Goal: Task Accomplishment & Management: Use online tool/utility

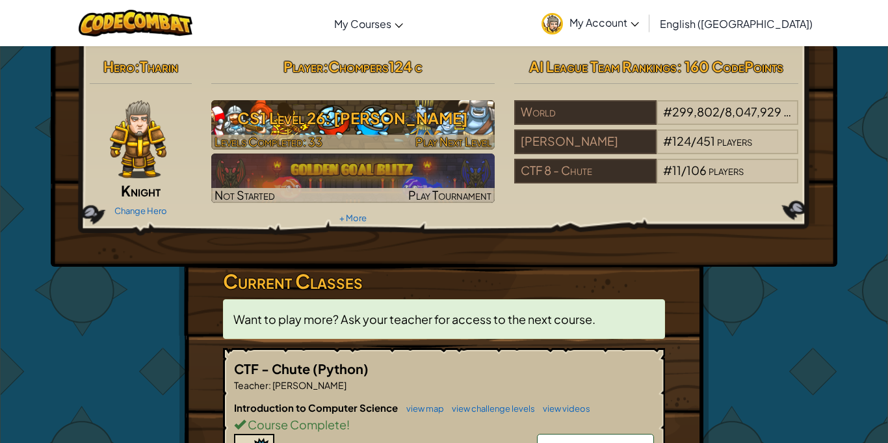
click at [420, 135] on span "Play Next Level" at bounding box center [453, 141] width 76 height 15
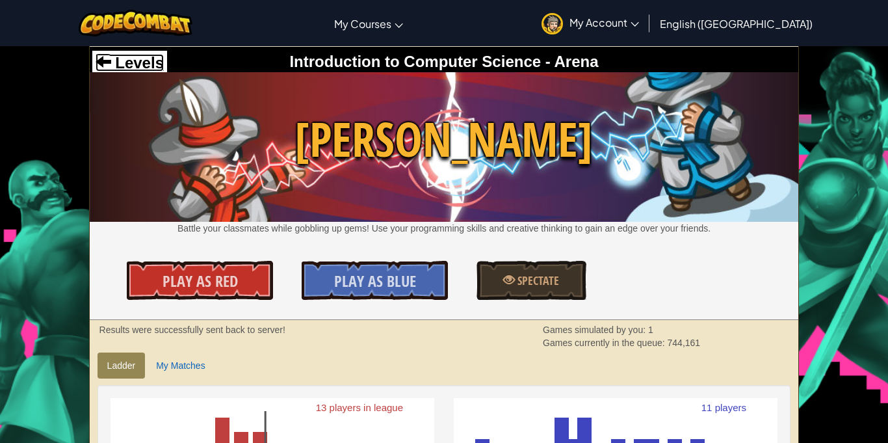
click at [138, 59] on span "Levels" at bounding box center [137, 63] width 53 height 18
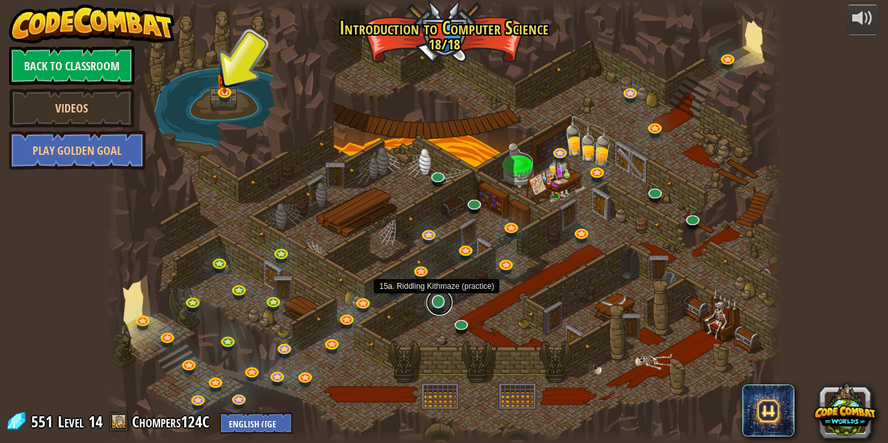
click at [445, 309] on link at bounding box center [440, 302] width 26 height 26
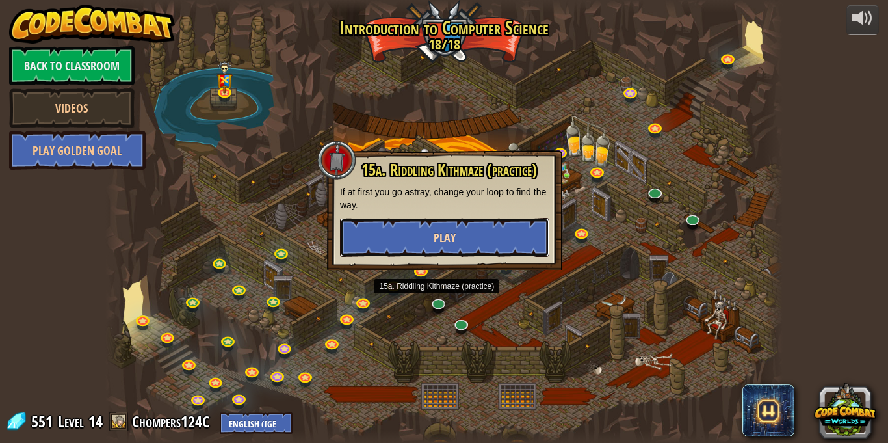
click at [457, 250] on button "Play" at bounding box center [444, 237] width 209 height 39
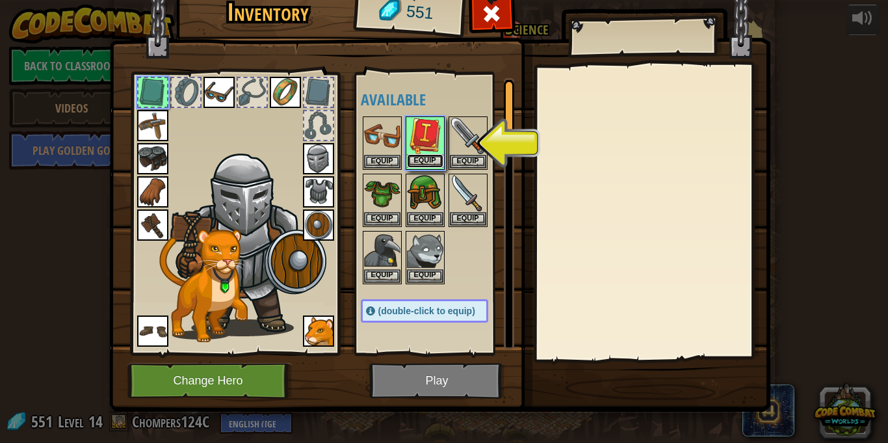
click at [433, 160] on button "Equip" at bounding box center [425, 161] width 36 height 14
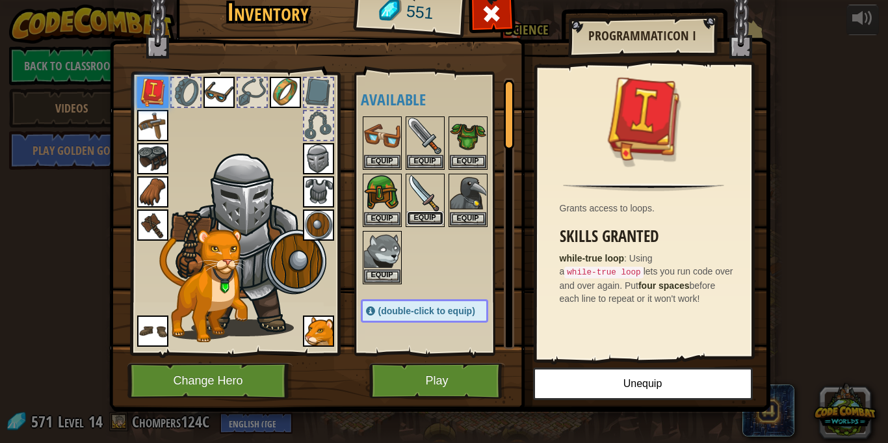
click at [420, 220] on button "Equip" at bounding box center [425, 218] width 36 height 14
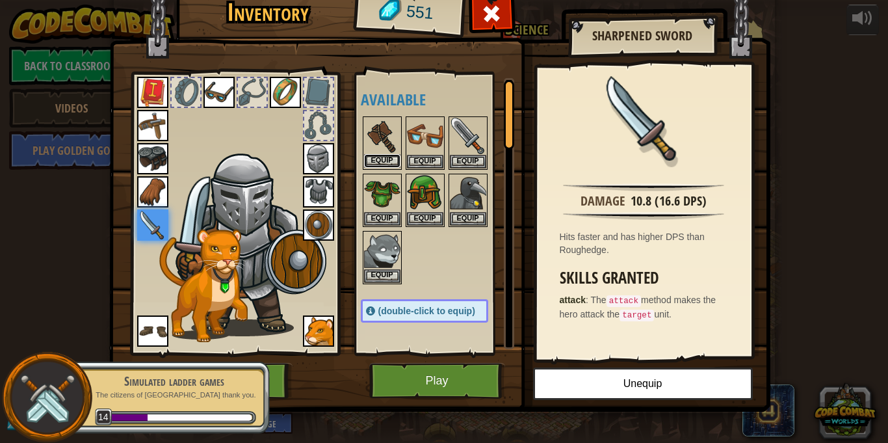
click at [378, 163] on button "Equip" at bounding box center [382, 161] width 36 height 14
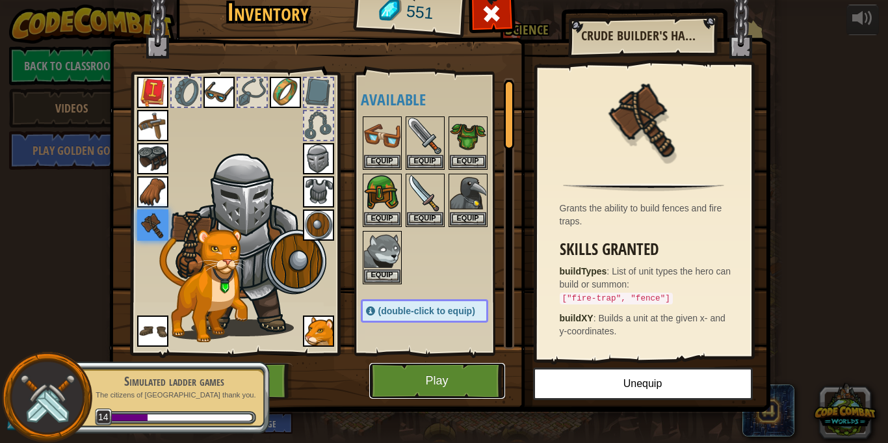
click at [440, 370] on button "Play" at bounding box center [437, 381] width 136 height 36
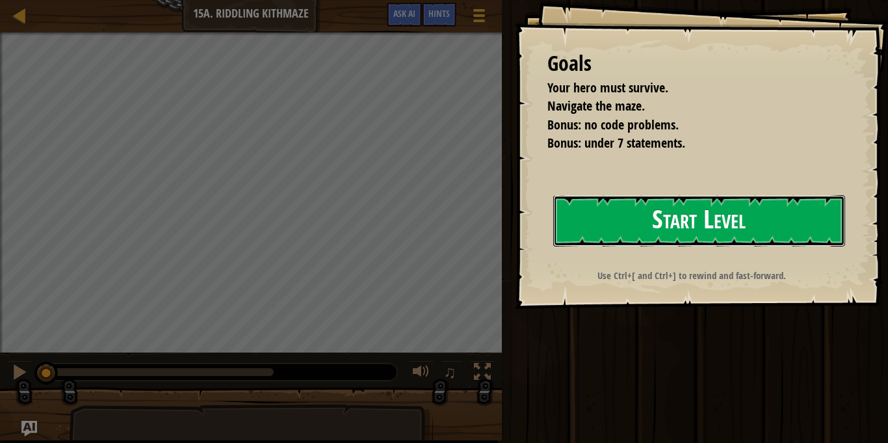
click at [787, 227] on button "Start Level" at bounding box center [699, 220] width 292 height 51
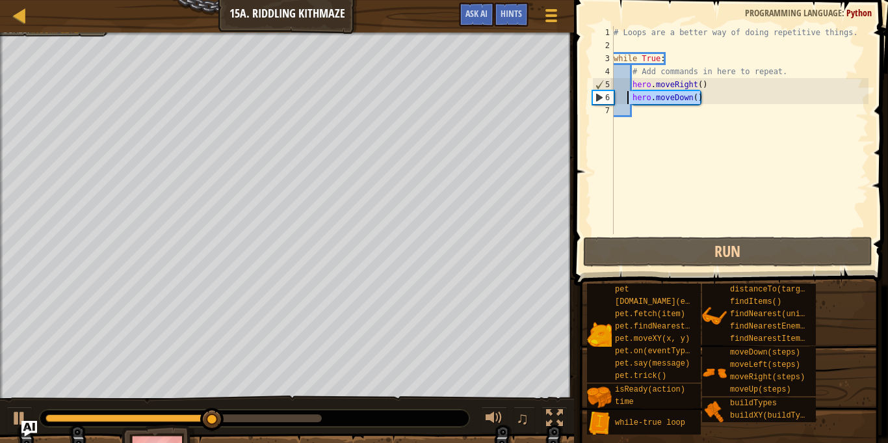
drag, startPoint x: 732, startPoint y: 100, endPoint x: 626, endPoint y: 99, distance: 106.0
click at [626, 99] on div "# Loops are a better way of doing repetitive things. while True : # Add command…" at bounding box center [739, 143] width 257 height 234
type textarea "hero.moveDown()"
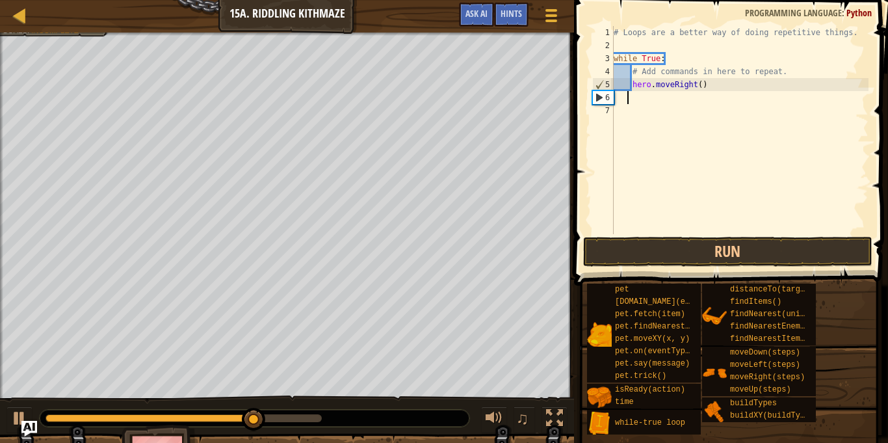
scroll to position [6, 2]
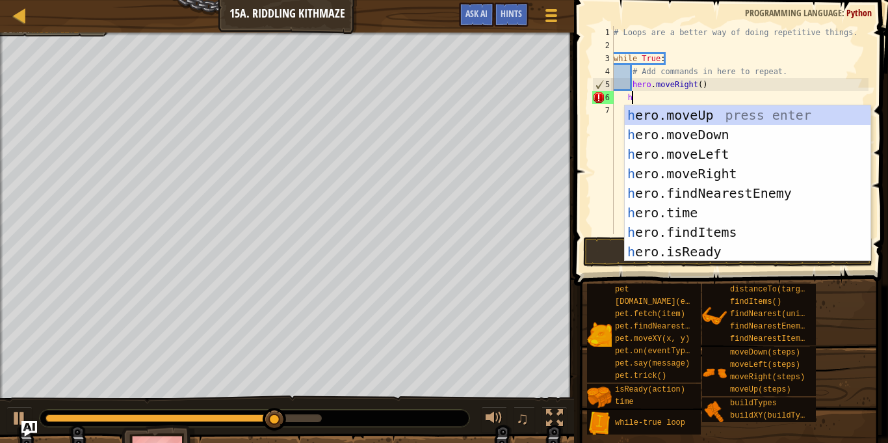
click at [700, 86] on div "# Loops are a better way of doing repetitive things. while True : # Add command…" at bounding box center [739, 143] width 257 height 234
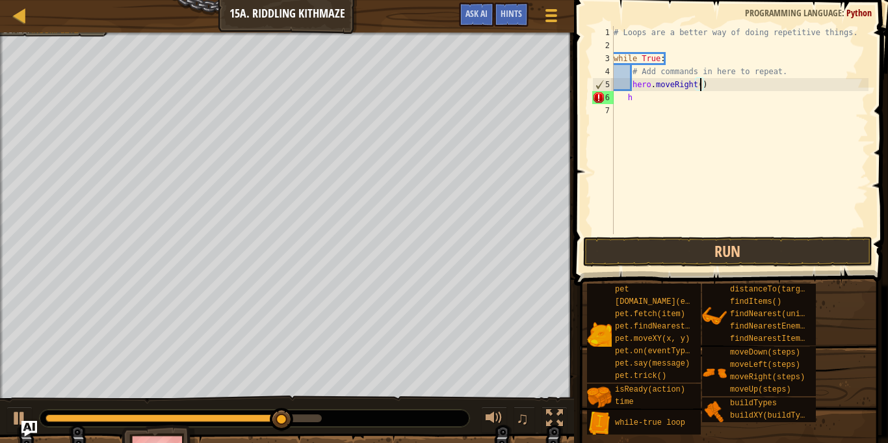
scroll to position [6, 13]
click at [658, 100] on div "# Loops are a better way of doing repetitive things. while True : # Add command…" at bounding box center [739, 143] width 257 height 234
type textarea "h"
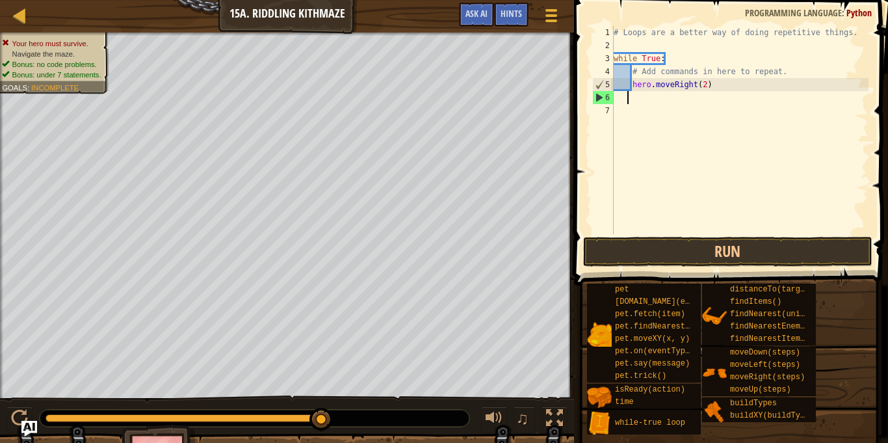
click at [718, 81] on div "# Loops are a better way of doing repetitive things. while True : # Add command…" at bounding box center [739, 143] width 257 height 234
type textarea "hero.moveRight(2)"
type textarea "h"
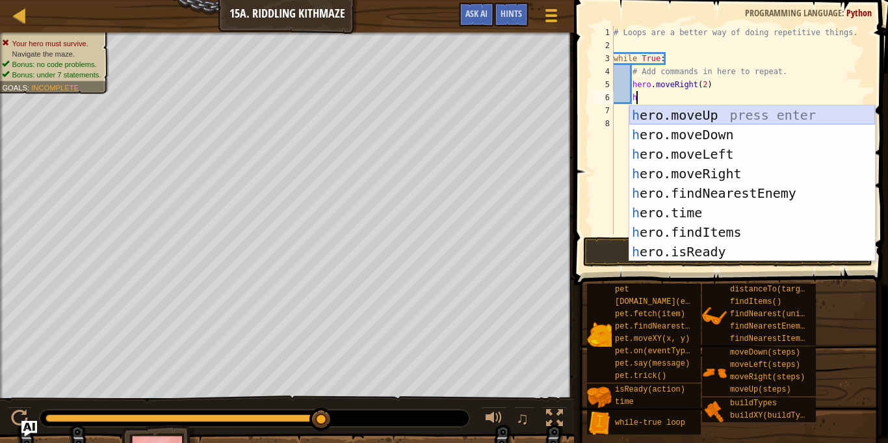
click at [726, 116] on div "h ero.moveUp press enter h ero.moveDown press enter h ero.moveLeft press enter …" at bounding box center [752, 202] width 246 height 195
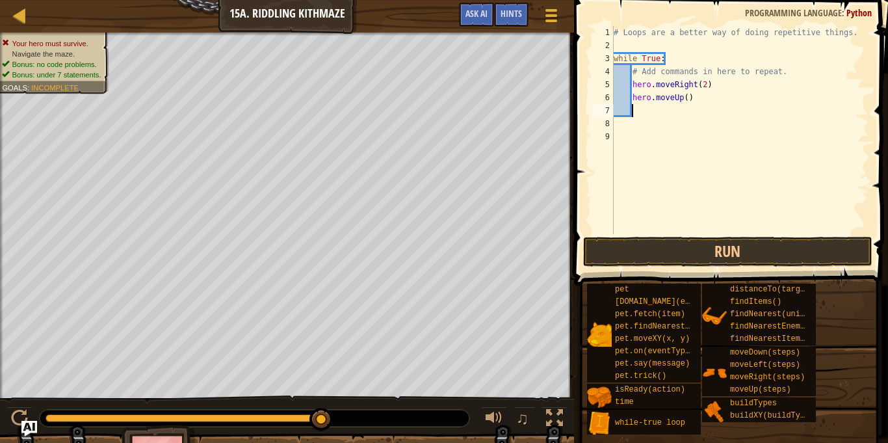
scroll to position [6, 2]
drag, startPoint x: 783, startPoint y: 72, endPoint x: 605, endPoint y: 75, distance: 178.2
click at [605, 75] on div "1 2 3 4 5 6 7 8 9 # Loops are a better way of doing repetitive things. while Tr…" at bounding box center [729, 130] width 279 height 208
type textarea "# Add commands in here to repeat."
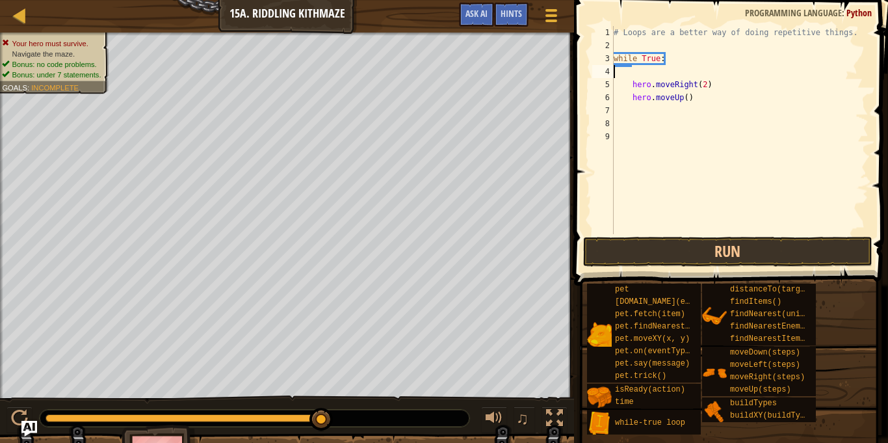
click at [633, 73] on div "# Loops are a better way of doing repetitive things. while True : hero . moveRi…" at bounding box center [739, 143] width 257 height 234
click at [631, 72] on div "# Loops are a better way of doing repetitive things. while True : hero . moveRi…" at bounding box center [739, 143] width 257 height 234
type textarea "hero.moveRight(2)"
click at [648, 73] on div "# Loops are a better way of doing repetitive things. while True : hero . moveRi…" at bounding box center [739, 143] width 257 height 234
type textarea "h"
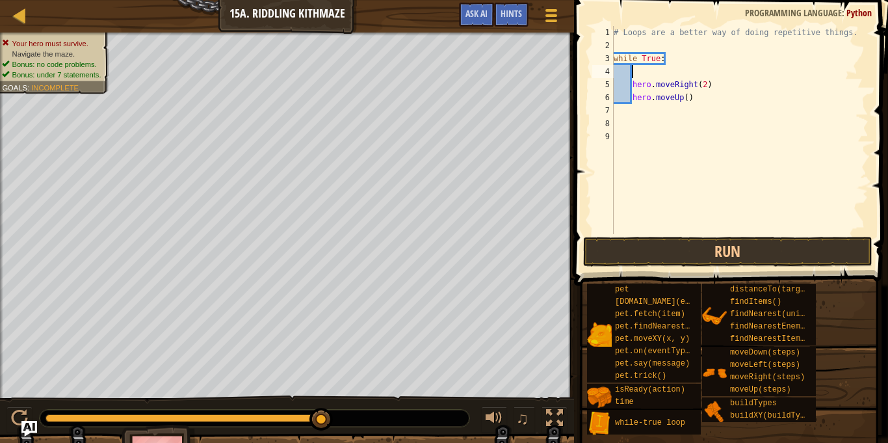
scroll to position [6, 3]
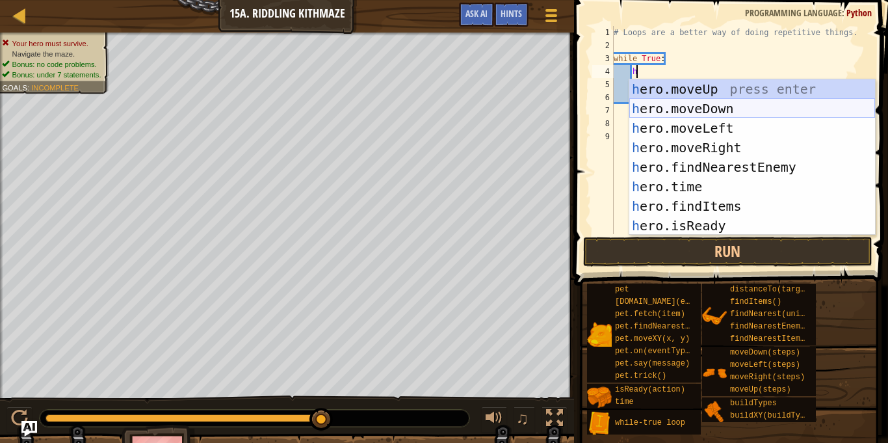
click at [714, 105] on div "h ero.moveUp press enter h ero.moveDown press enter h ero.moveLeft press enter …" at bounding box center [752, 176] width 246 height 195
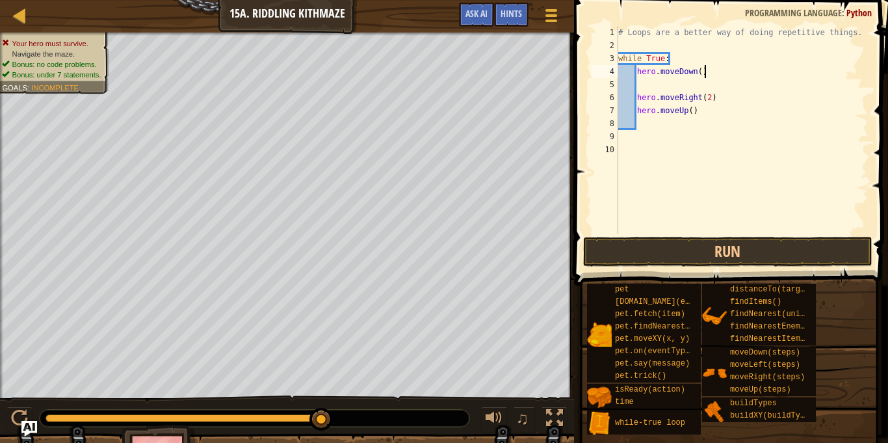
click at [714, 75] on div "# Loops are a better way of doing repetitive things. while True : hero . moveDo…" at bounding box center [742, 143] width 253 height 234
type textarea "hero.moveDown()"
click at [639, 71] on div "# Loops are a better way of doing repetitive things. while True : hero . moveDo…" at bounding box center [742, 143] width 253 height 234
click at [638, 70] on div "# Loops are a better way of doing repetitive things. while True : hero . moveDo…" at bounding box center [742, 143] width 253 height 234
click at [653, 73] on div "# Loops are a better way of doing repetitive things. while True : hero . moveDo…" at bounding box center [742, 143] width 253 height 234
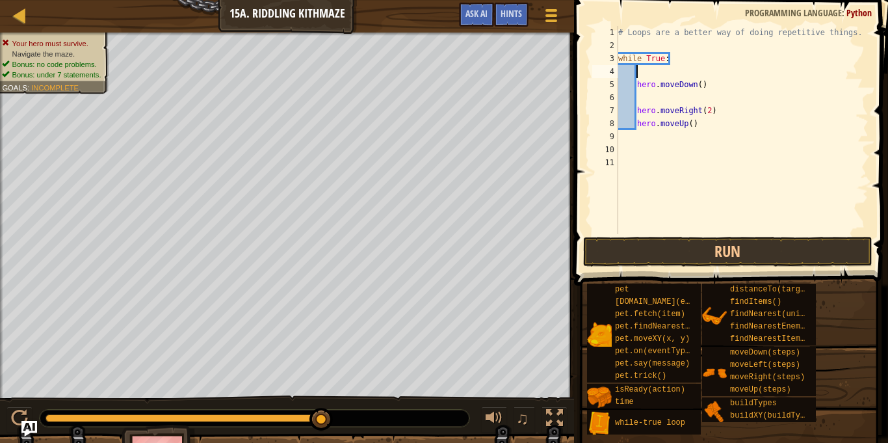
type textarea "h"
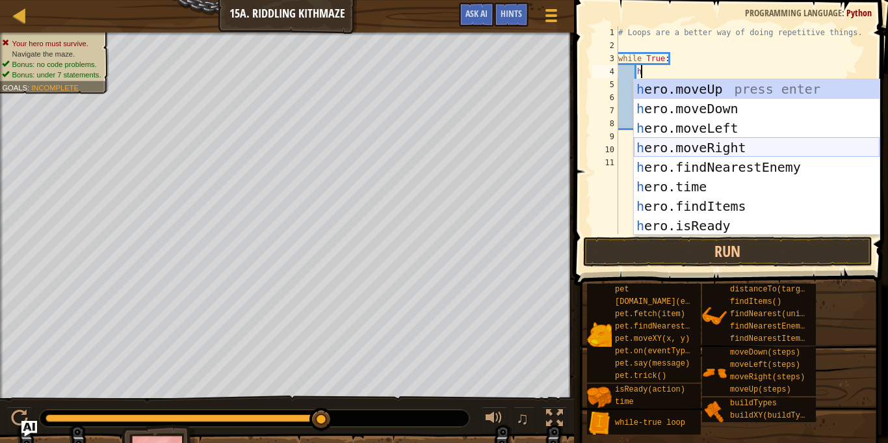
click at [718, 146] on div "h ero.moveUp press enter h ero.moveDown press enter h ero.moveLeft press enter …" at bounding box center [757, 176] width 246 height 195
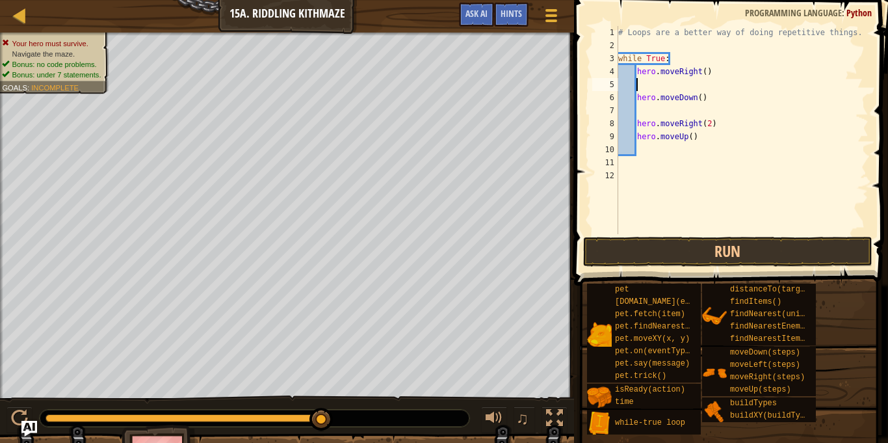
scroll to position [6, 0]
type textarea "hero.moveRight()"
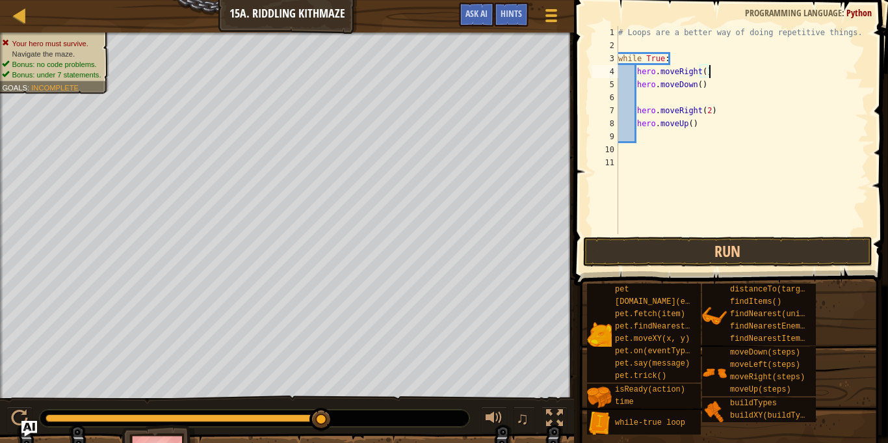
click at [672, 96] on div "# Loops are a better way of doing repetitive things. while True : hero . moveRi…" at bounding box center [742, 143] width 253 height 234
type textarea "hero.moveDown()"
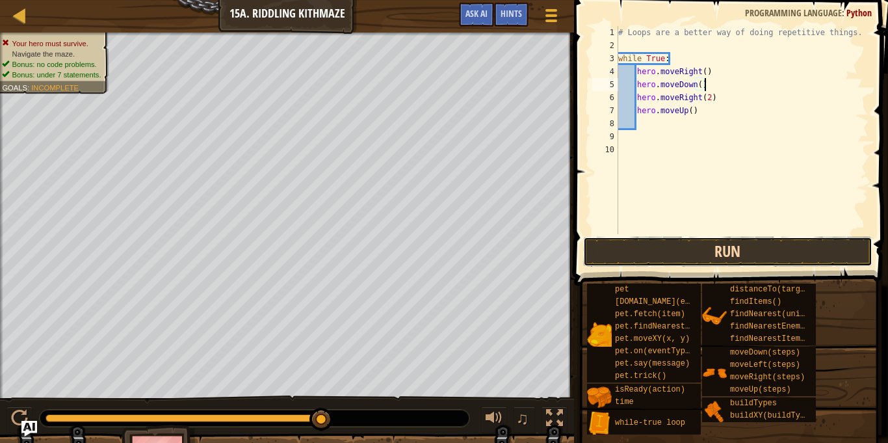
click at [658, 243] on button "Run" at bounding box center [727, 252] width 289 height 30
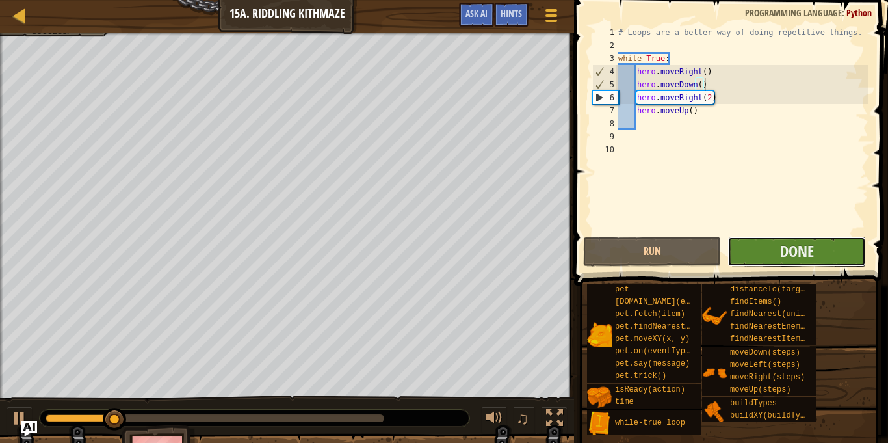
click at [768, 256] on button "Done" at bounding box center [797, 252] width 138 height 30
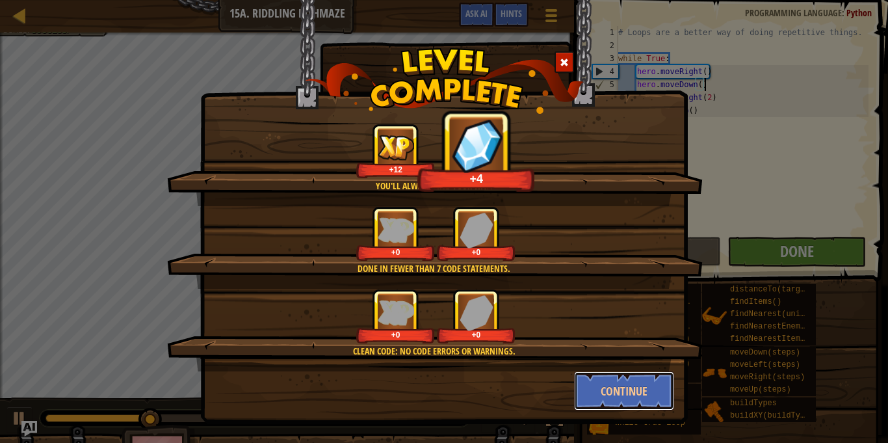
click at [631, 387] on button "Continue" at bounding box center [624, 390] width 101 height 39
click at [628, 389] on div "You'll always find your way. +12 +4 Done in fewer than 7 code statements. +0 +0…" at bounding box center [444, 221] width 888 height 443
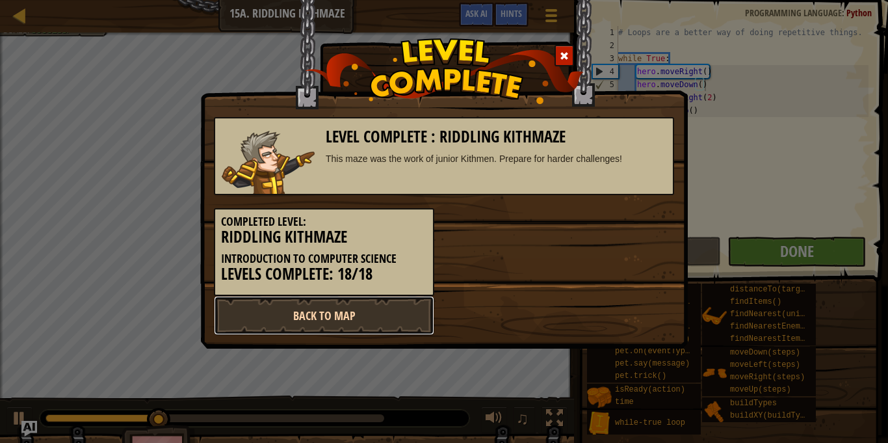
click at [360, 317] on link "Back to Map" at bounding box center [324, 315] width 220 height 39
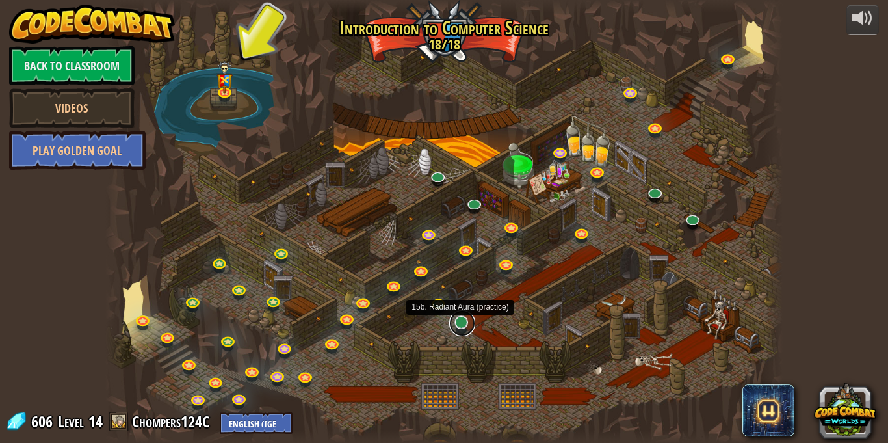
click at [462, 325] on link at bounding box center [462, 323] width 26 height 26
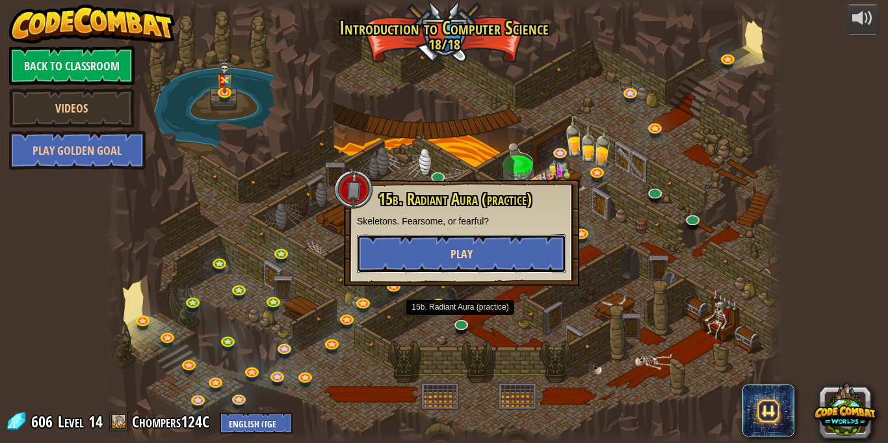
click at [404, 260] on button "Play" at bounding box center [461, 253] width 209 height 39
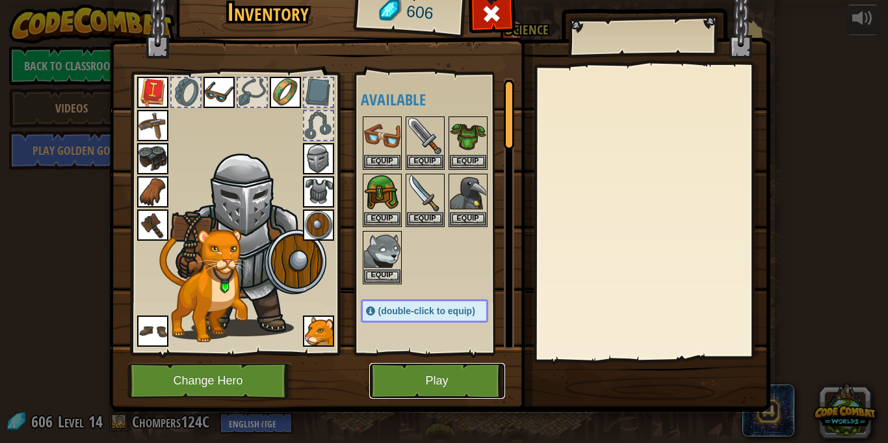
click at [422, 385] on button "Play" at bounding box center [437, 381] width 136 height 36
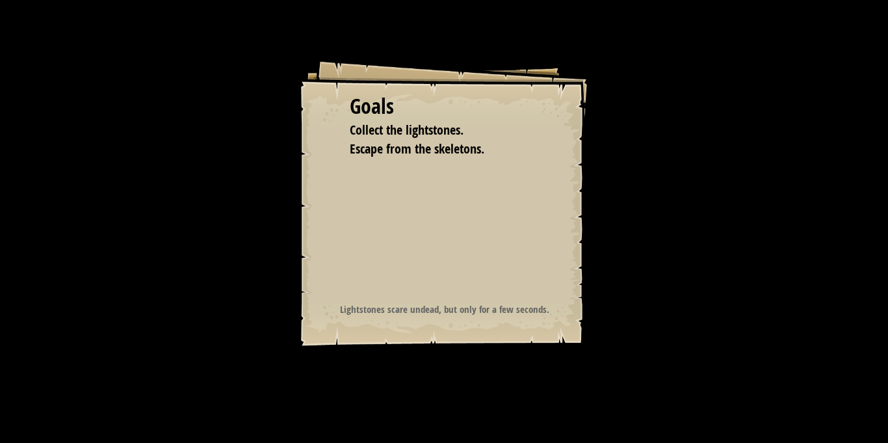
click at [422, 385] on div "Goals Collect the lightstones. Escape from the skeletons. Start Level Error loa…" at bounding box center [444, 221] width 888 height 443
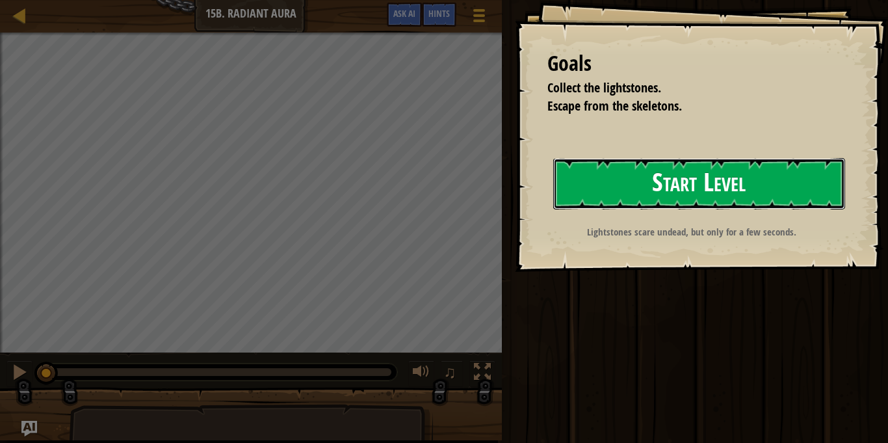
click at [694, 167] on button "Start Level" at bounding box center [699, 183] width 292 height 51
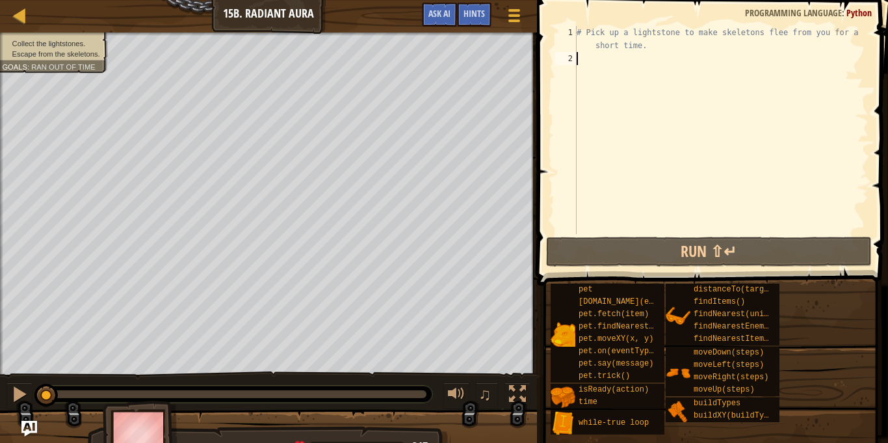
type textarea "u"
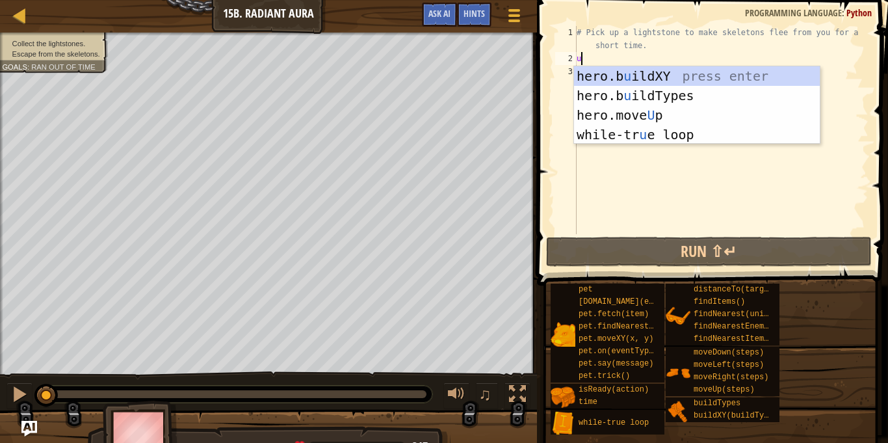
scroll to position [6, 0]
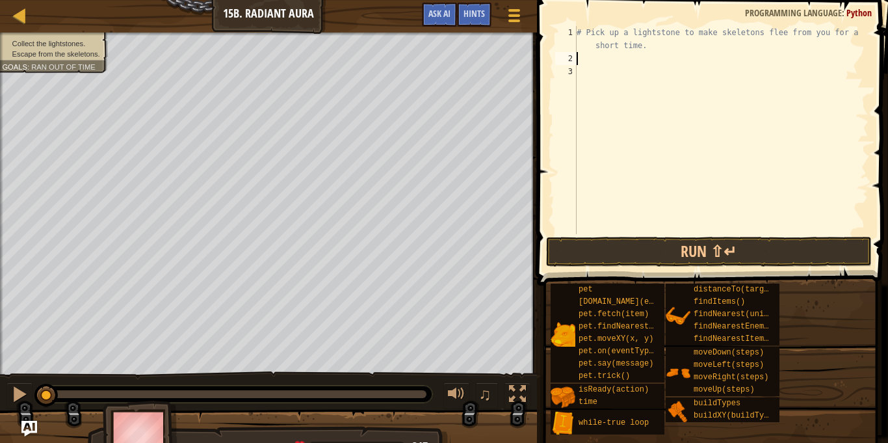
type textarea "w"
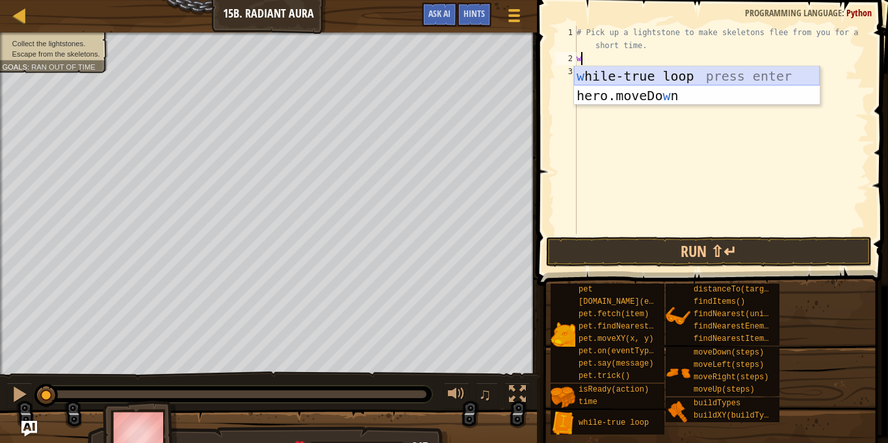
click at [625, 76] on div "w [PERSON_NAME]-true loop press enter hero.moveDo w n press enter" at bounding box center [697, 105] width 246 height 78
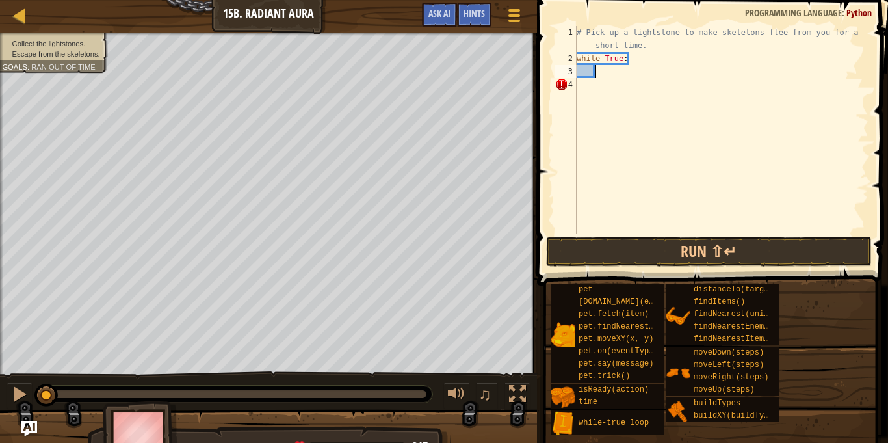
type textarea "u"
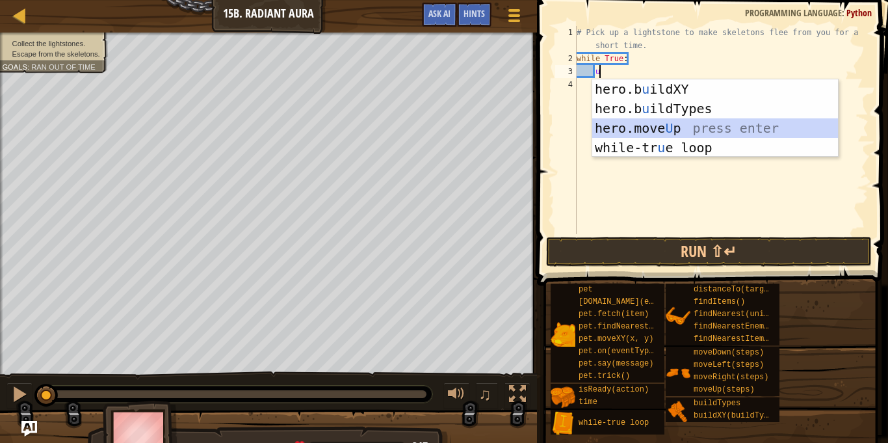
click at [640, 129] on div "hero.b u ildXY press enter hero.b u ildTypes press enter hero.move U p press en…" at bounding box center [715, 137] width 246 height 117
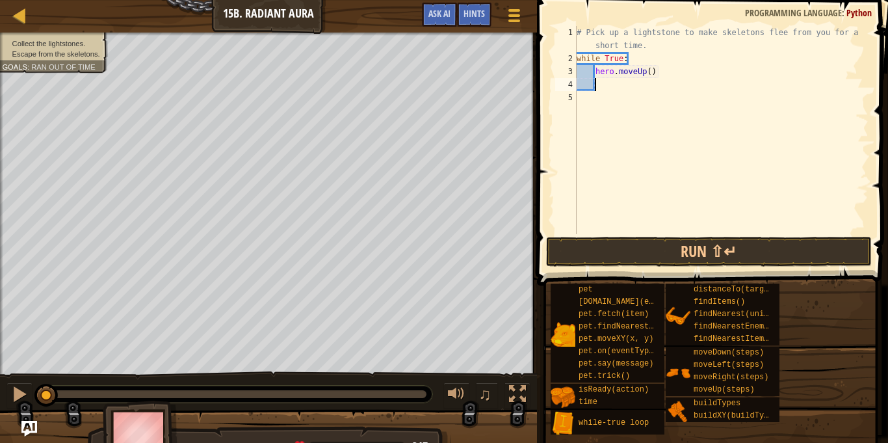
type textarea "h"
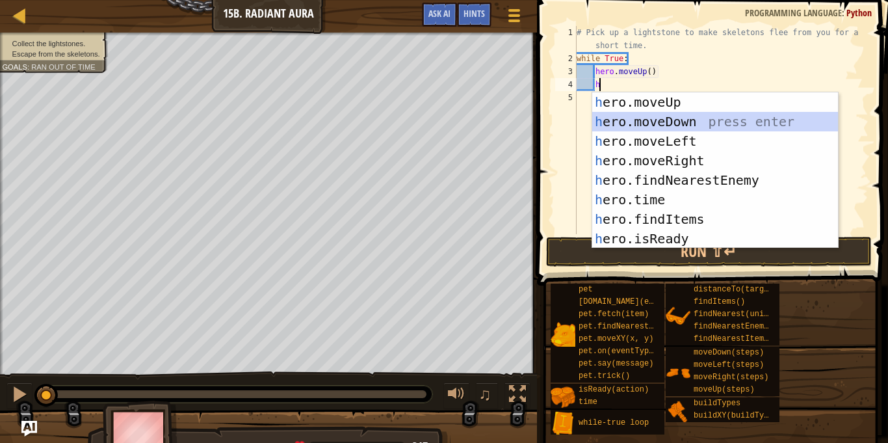
click at [651, 124] on div "h ero.moveUp press enter h ero.moveDown press enter h ero.moveLeft press enter …" at bounding box center [715, 189] width 246 height 195
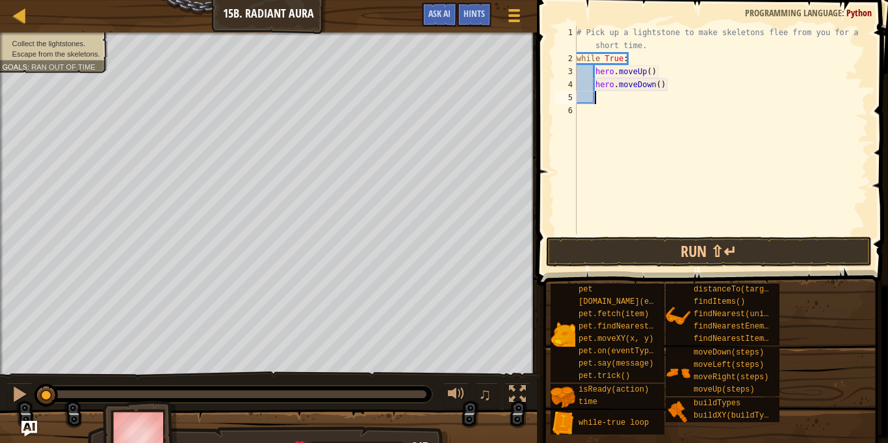
type textarea "h"
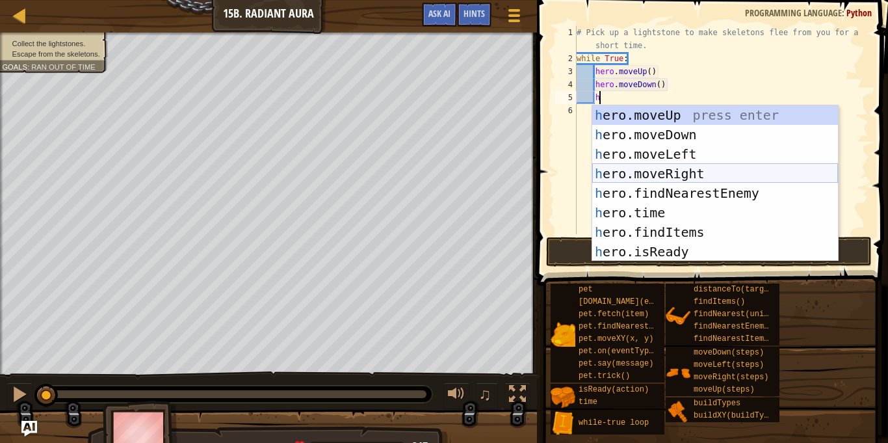
click at [650, 168] on div "h ero.moveUp press enter h ero.moveDown press enter h ero.moveLeft press enter …" at bounding box center [715, 202] width 246 height 195
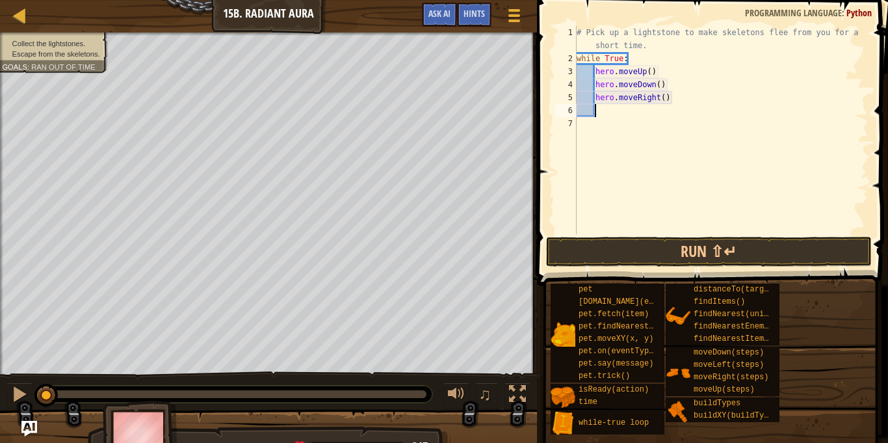
click at [664, 97] on div "# Pick up a lightstone to make skeletons flee from you for a short time. while …" at bounding box center [721, 149] width 295 height 247
type textarea "hero.moveRight(2)"
click at [739, 246] on button "Run ⇧↵" at bounding box center [709, 252] width 326 height 30
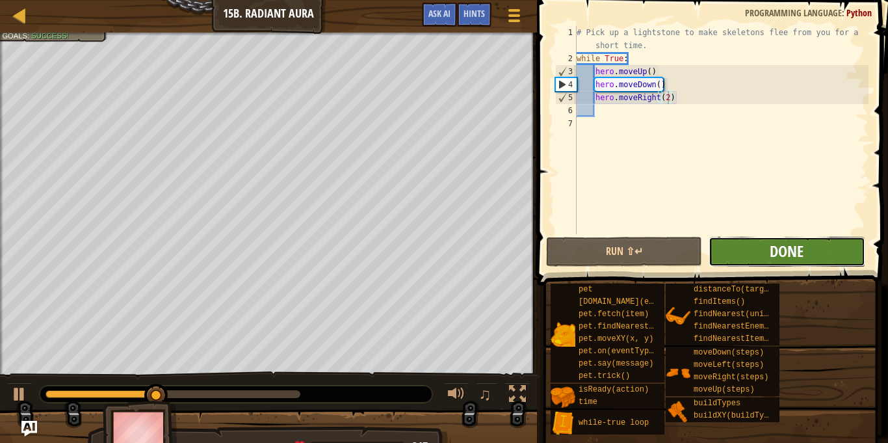
click at [795, 250] on span "Done" at bounding box center [787, 251] width 34 height 21
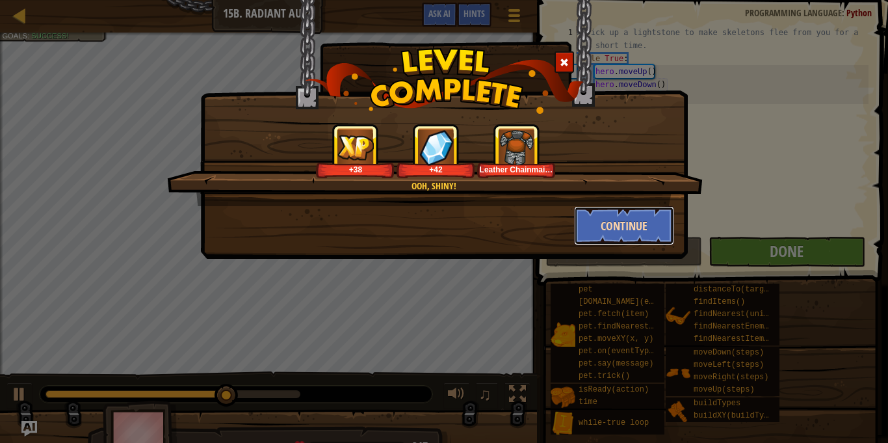
click at [614, 226] on button "Continue" at bounding box center [624, 225] width 101 height 39
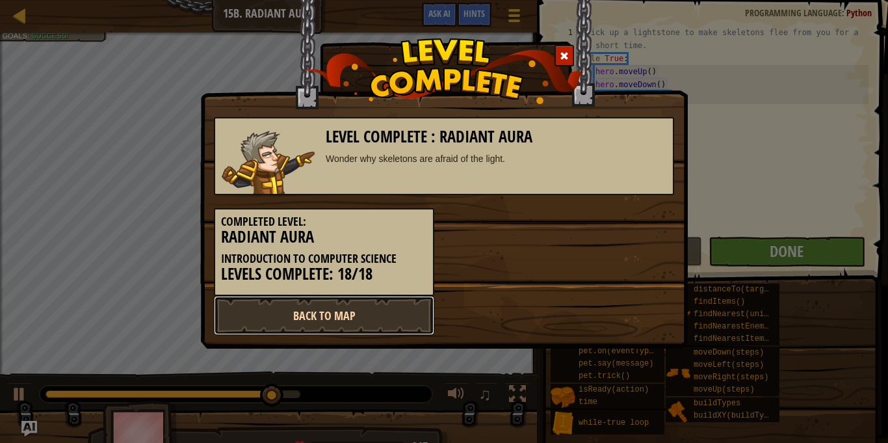
click at [361, 309] on link "Back to Map" at bounding box center [324, 315] width 220 height 39
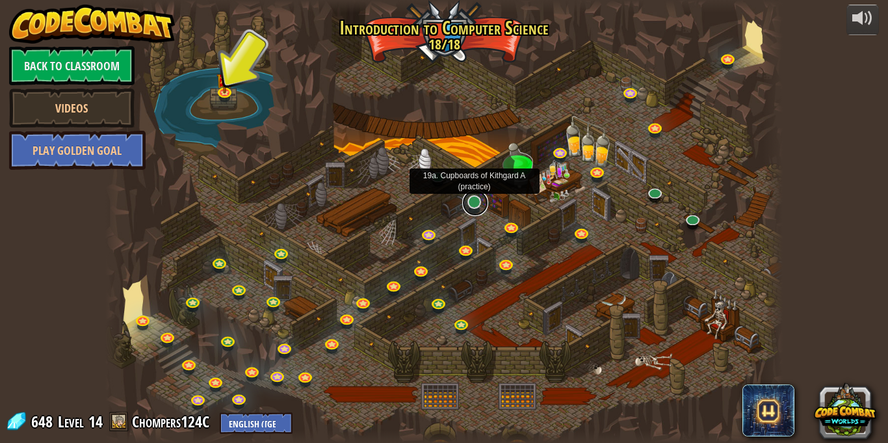
click at [475, 199] on link at bounding box center [475, 203] width 26 height 26
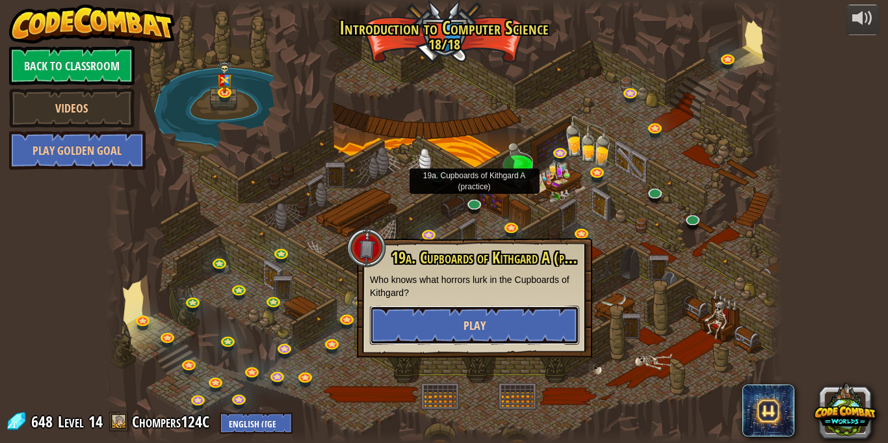
click at [492, 336] on button "Play" at bounding box center [474, 325] width 209 height 39
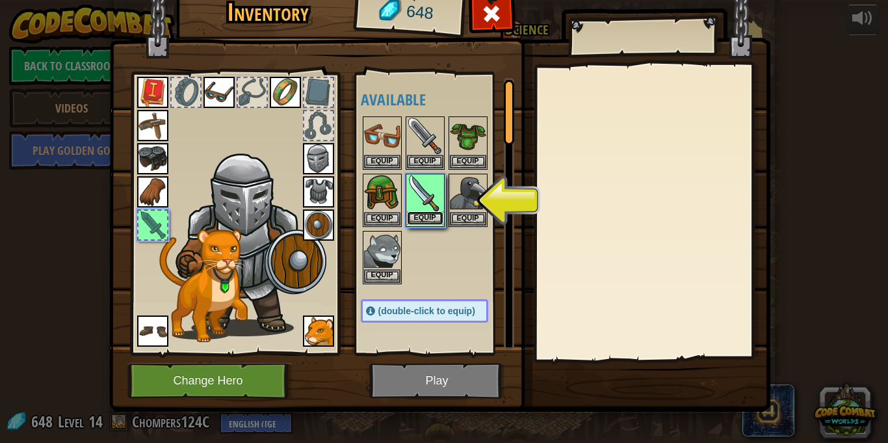
click at [427, 215] on button "Equip" at bounding box center [425, 218] width 36 height 14
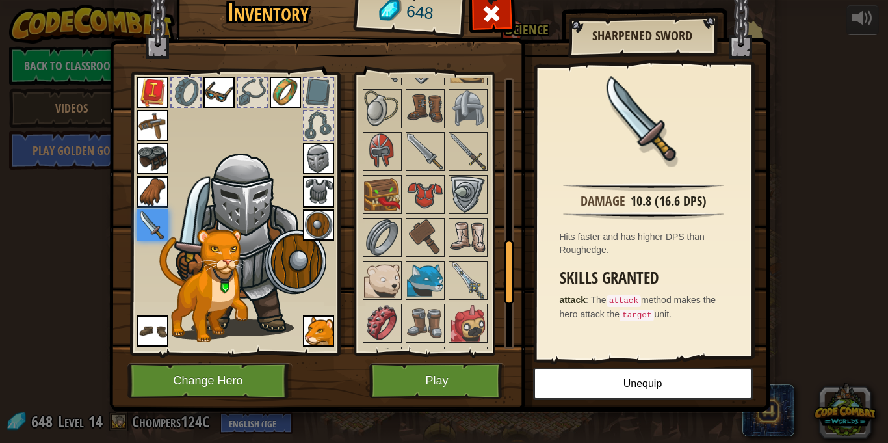
click at [430, 250] on div at bounding box center [437, 151] width 153 height 815
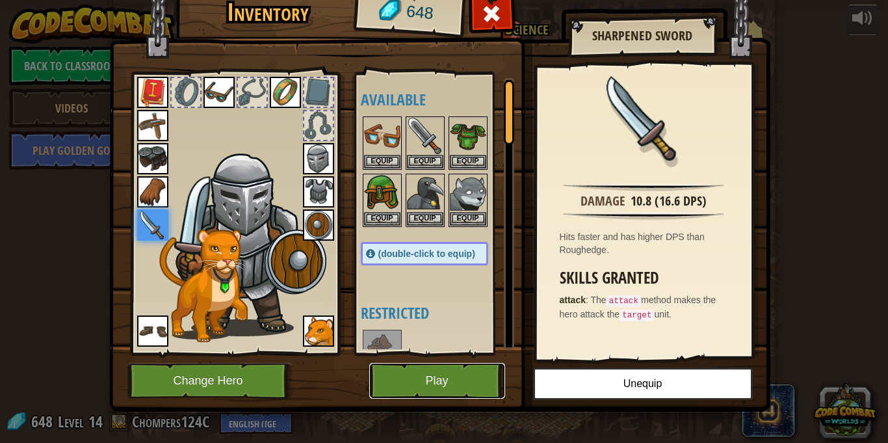
click at [421, 374] on button "Play" at bounding box center [437, 381] width 136 height 36
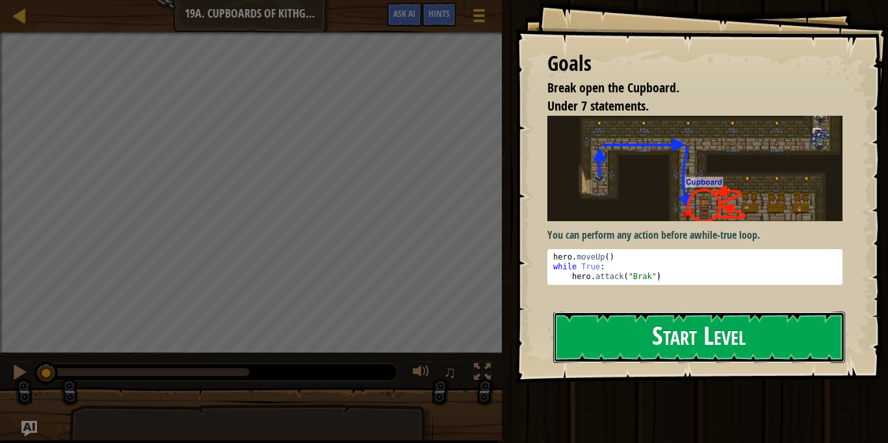
click at [692, 341] on button "Start Level" at bounding box center [699, 336] width 292 height 51
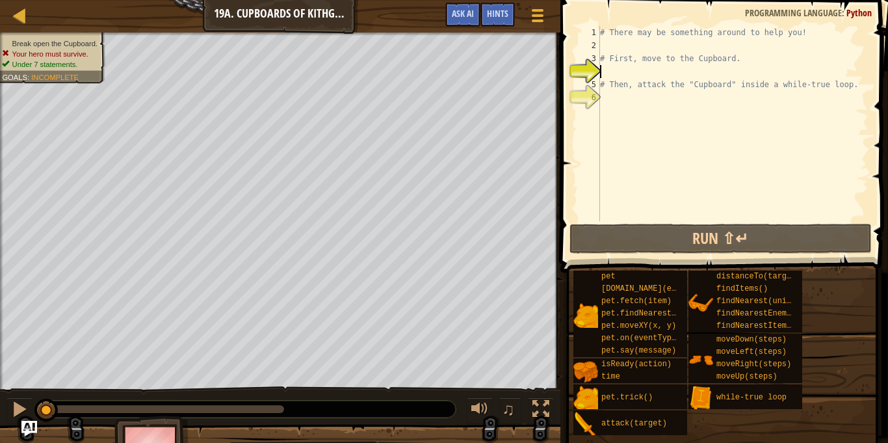
type textarea "h"
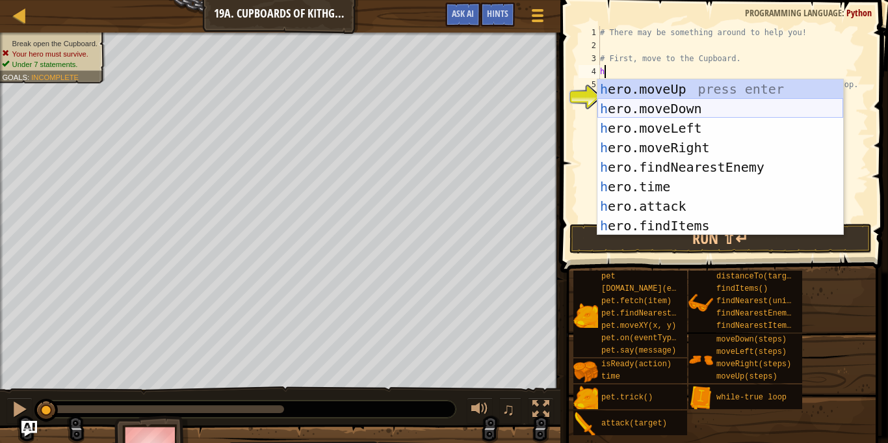
click at [683, 108] on div "h ero.moveUp press enter h ero.moveDown press enter h ero.moveLeft press enter …" at bounding box center [720, 176] width 246 height 195
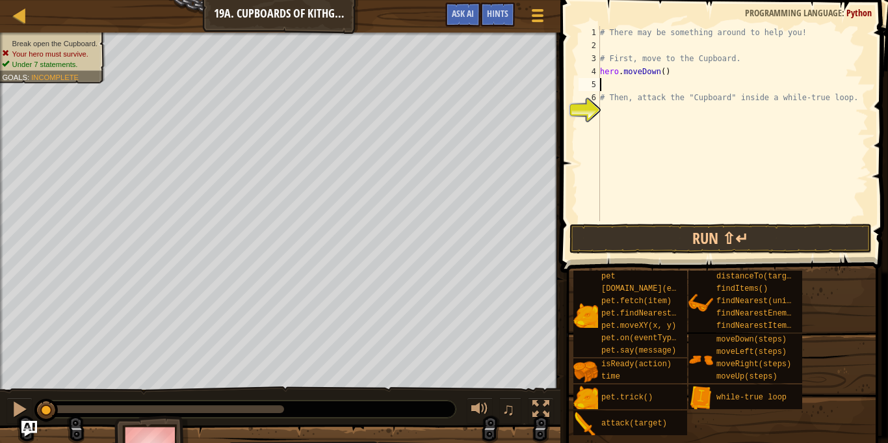
type textarea "h"
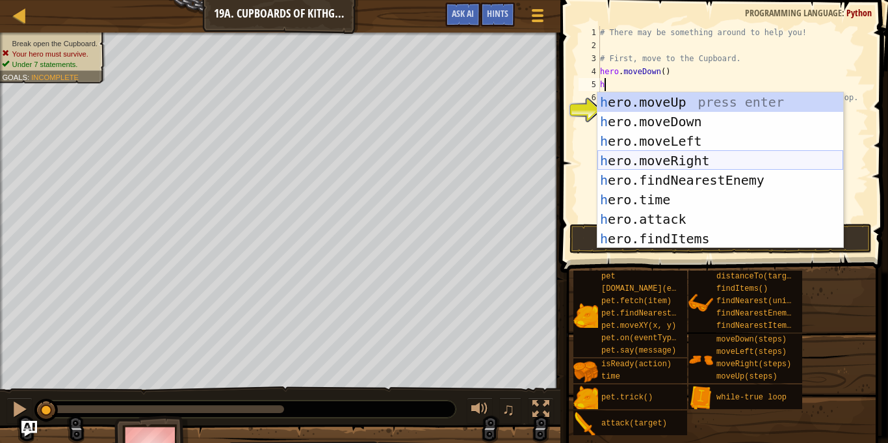
click at [693, 160] on div "h ero.moveUp press enter h ero.moveDown press enter h ero.moveLeft press enter …" at bounding box center [720, 189] width 246 height 195
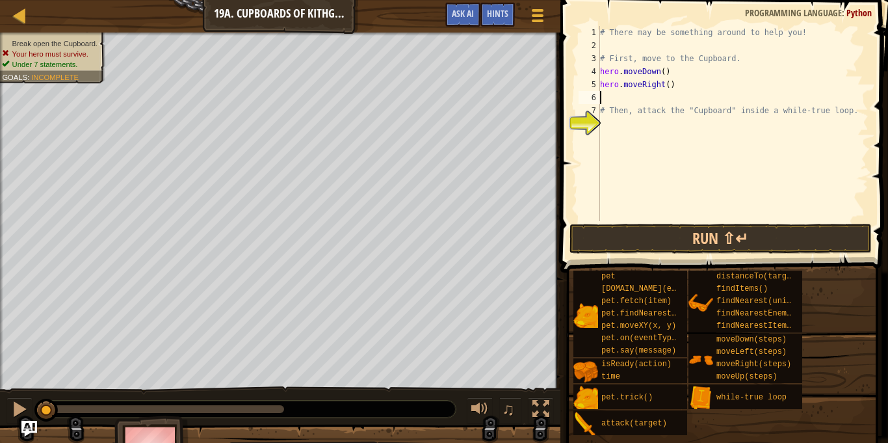
click at [670, 85] on div "# There may be something around to help you! # First, move to the Cupboard. her…" at bounding box center [732, 136] width 271 height 221
type textarea "hero.moveRight(2)"
click at [655, 98] on div "# There may be something around to help you! # First, move to the Cupboard. her…" at bounding box center [732, 136] width 271 height 221
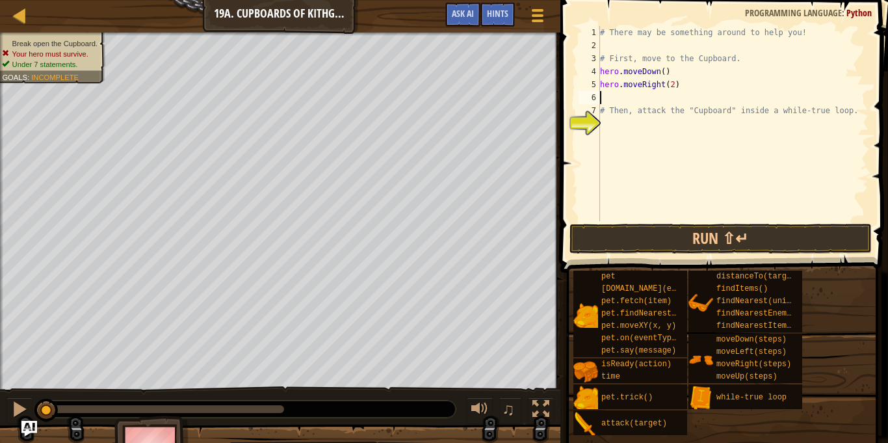
type textarea "h"
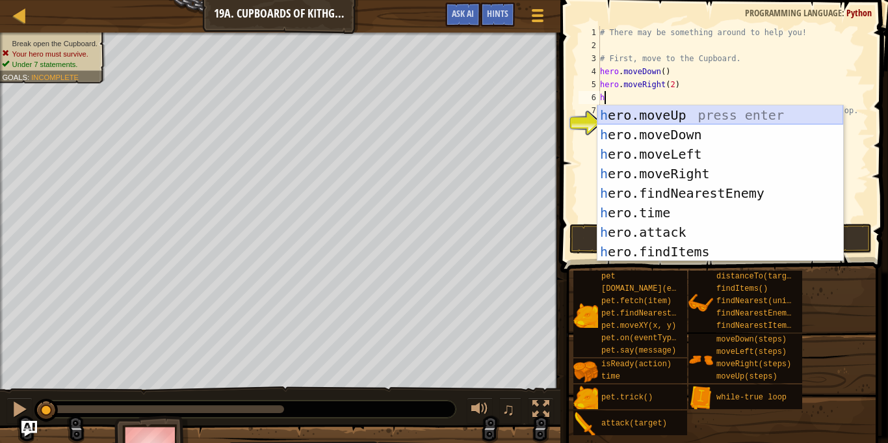
click at [668, 115] on div "h ero.moveUp press enter h ero.moveDown press enter h ero.moveLeft press enter …" at bounding box center [720, 202] width 246 height 195
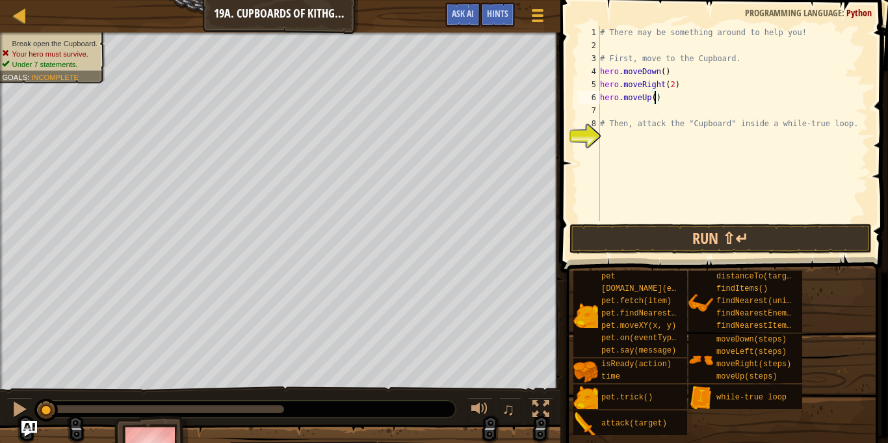
click at [655, 99] on div "# There may be something around to help you! # First, move to the Cupboard. her…" at bounding box center [732, 136] width 271 height 221
type textarea "hero.moveUp(2)"
click at [633, 109] on div "# There may be something around to help you! # First, move to the Cupboard. her…" at bounding box center [732, 136] width 271 height 221
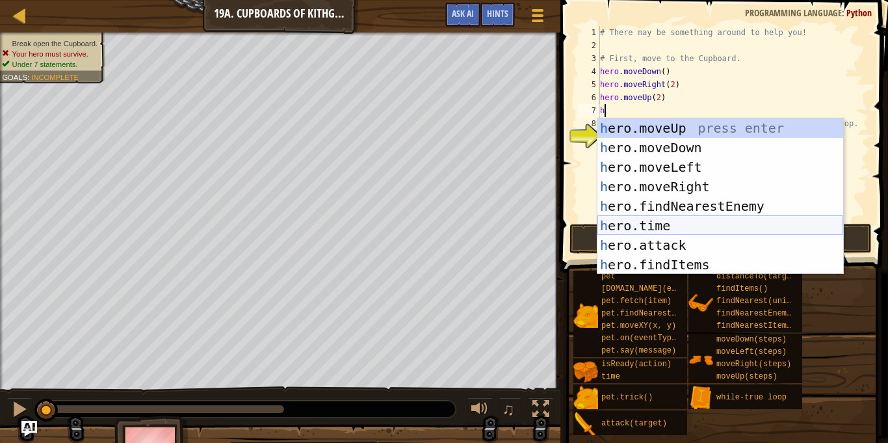
click at [675, 241] on div "h ero.moveUp press enter h ero.moveDown press enter h ero.moveLeft press enter …" at bounding box center [720, 215] width 246 height 195
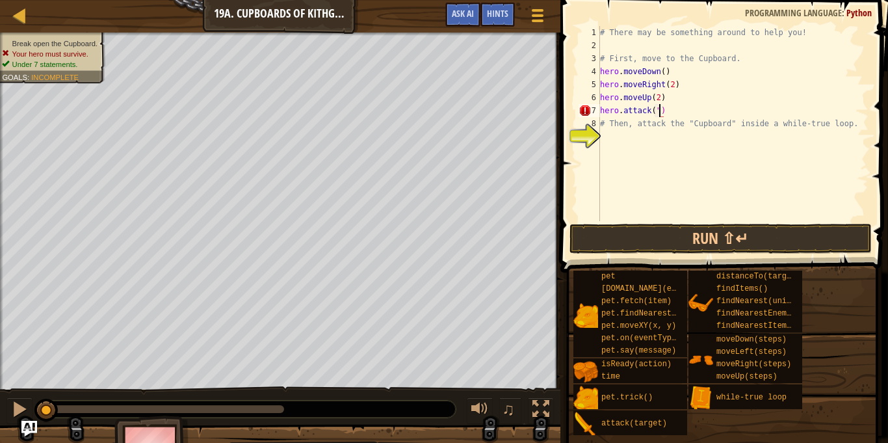
scroll to position [6, 9]
click at [658, 113] on div "# There may be something around to help you! # First, move to the Cupboard. her…" at bounding box center [732, 136] width 271 height 221
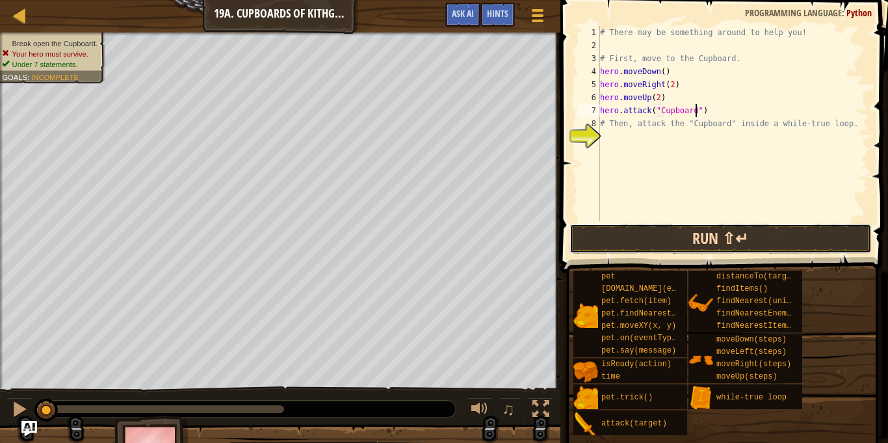
click at [681, 243] on button "Run ⇧↵" at bounding box center [721, 239] width 303 height 30
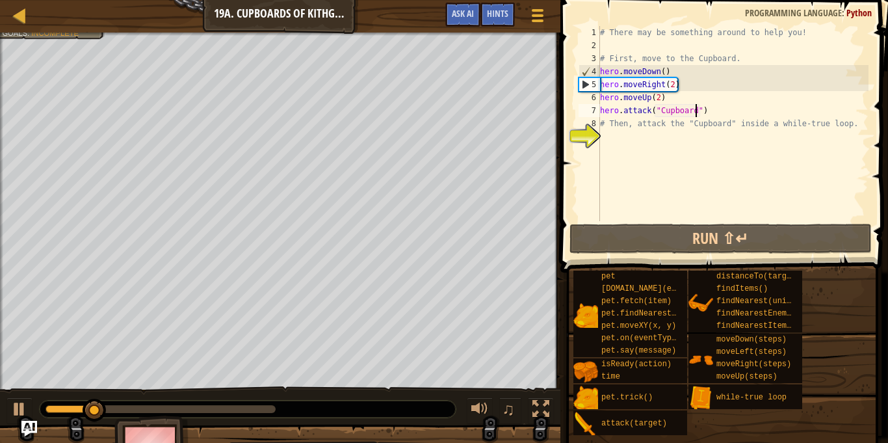
click at [662, 86] on div "# There may be something around to help you! # First, move to the Cupboard. her…" at bounding box center [732, 136] width 271 height 221
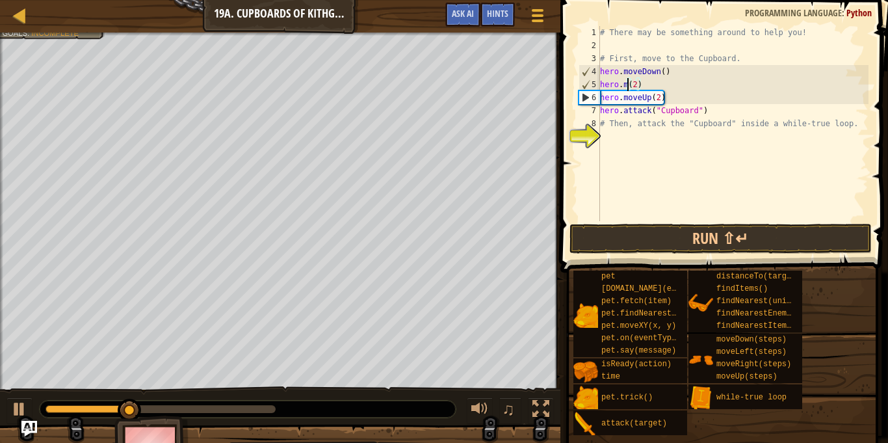
scroll to position [6, 5]
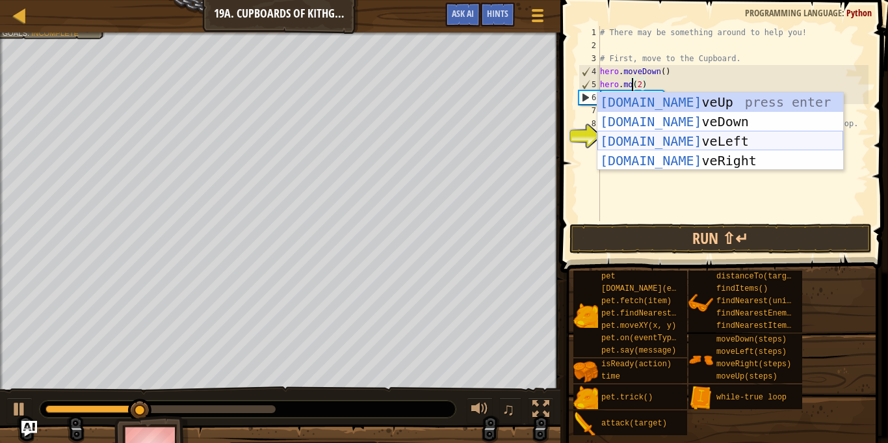
click at [692, 138] on div "[DOMAIN_NAME] veUp press enter [DOMAIN_NAME] veDown press enter [DOMAIN_NAME] v…" at bounding box center [720, 150] width 246 height 117
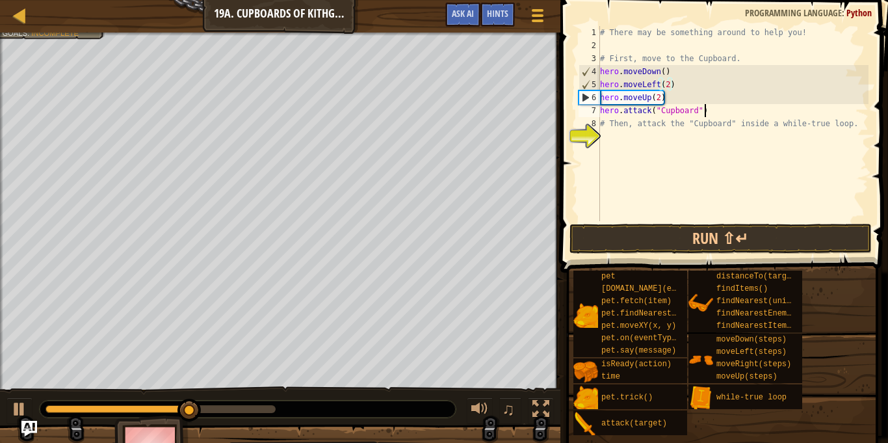
click at [712, 113] on div "# There may be something around to help you! # First, move to the Cupboard. her…" at bounding box center [732, 136] width 271 height 221
type textarea "hero.attack("Cupboard")"
click at [650, 232] on button "Run ⇧↵" at bounding box center [721, 239] width 303 height 30
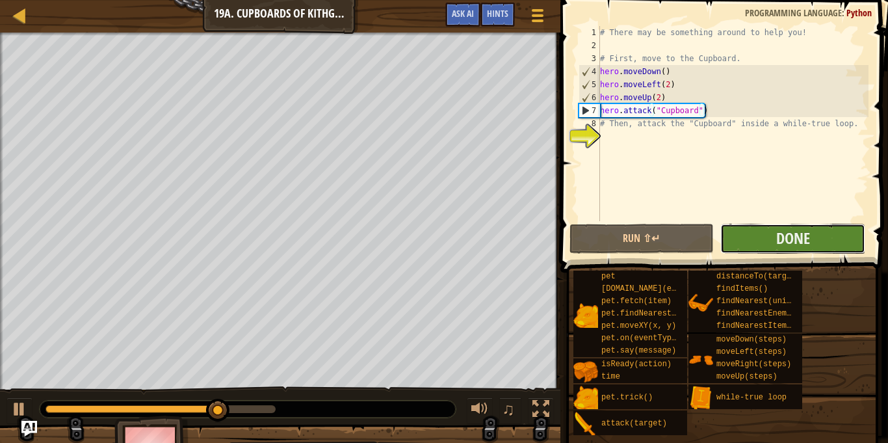
click at [765, 237] on button "Done" at bounding box center [792, 239] width 145 height 30
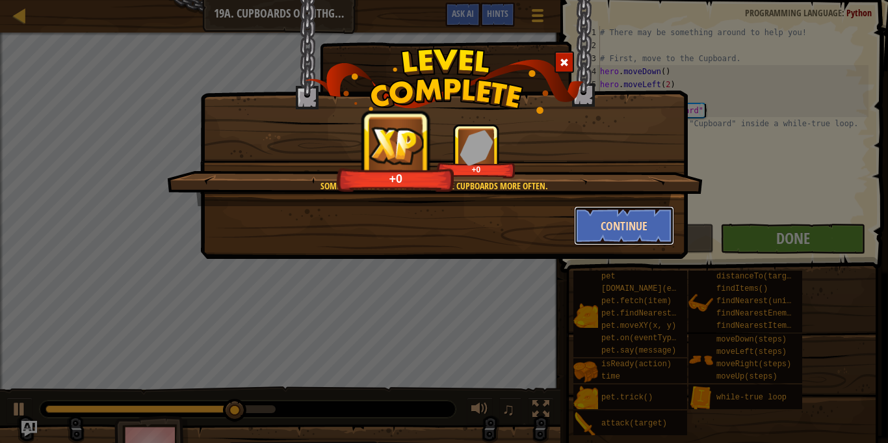
click at [598, 225] on button "Continue" at bounding box center [624, 225] width 101 height 39
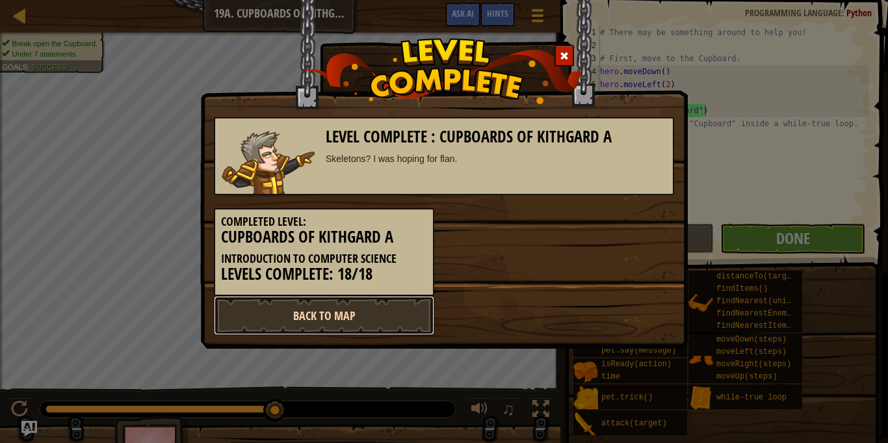
click at [348, 315] on link "Back to Map" at bounding box center [324, 315] width 220 height 39
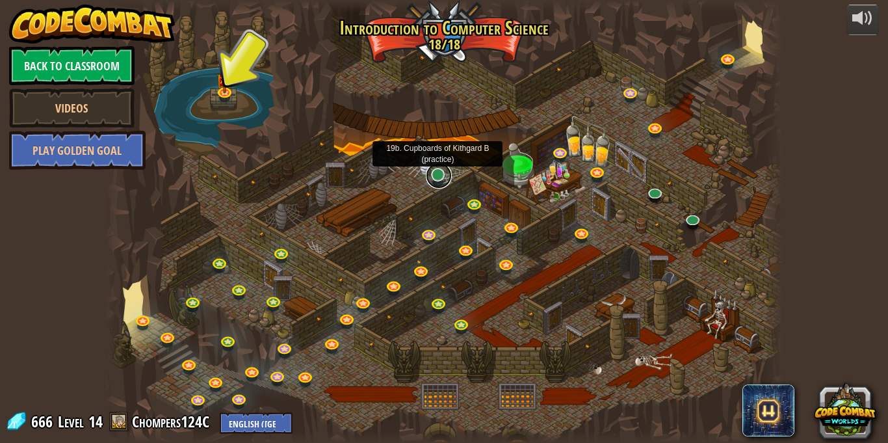
click at [435, 178] on link at bounding box center [439, 176] width 26 height 26
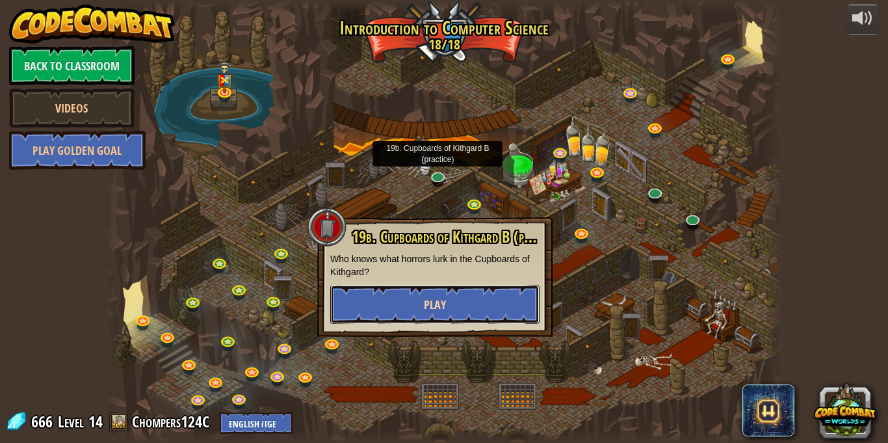
click at [473, 304] on button "Play" at bounding box center [434, 304] width 209 height 39
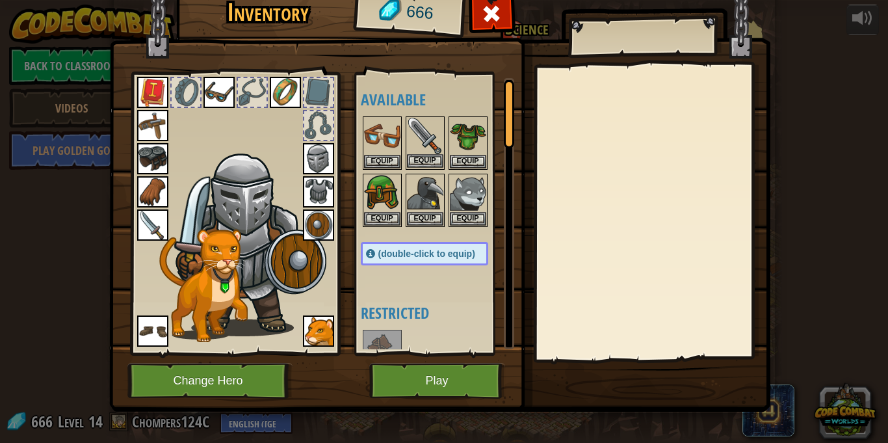
click at [422, 151] on img at bounding box center [425, 136] width 36 height 36
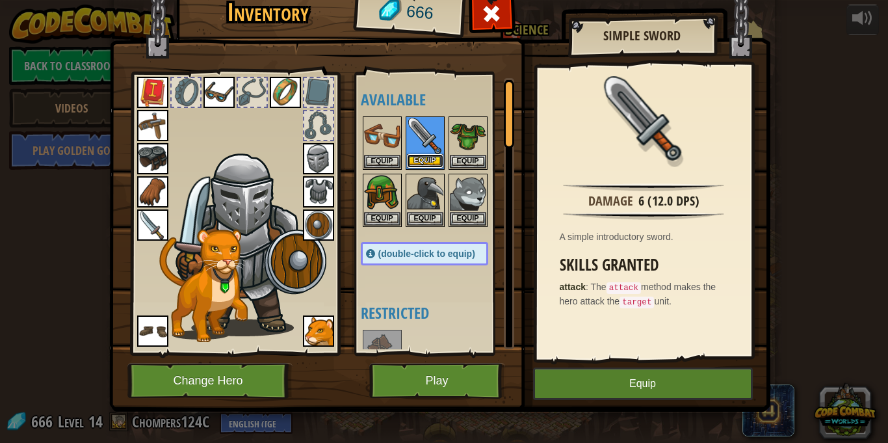
click at [427, 164] on button "Equip" at bounding box center [425, 161] width 36 height 14
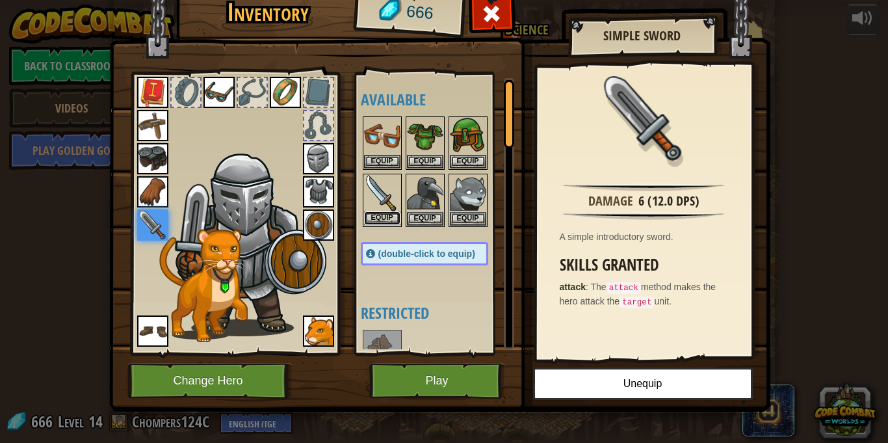
click at [381, 220] on button "Equip" at bounding box center [382, 218] width 36 height 14
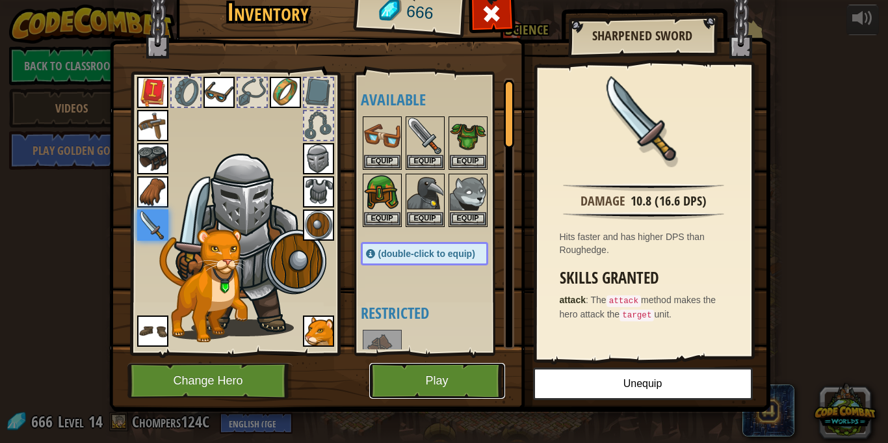
click at [468, 378] on button "Play" at bounding box center [437, 381] width 136 height 36
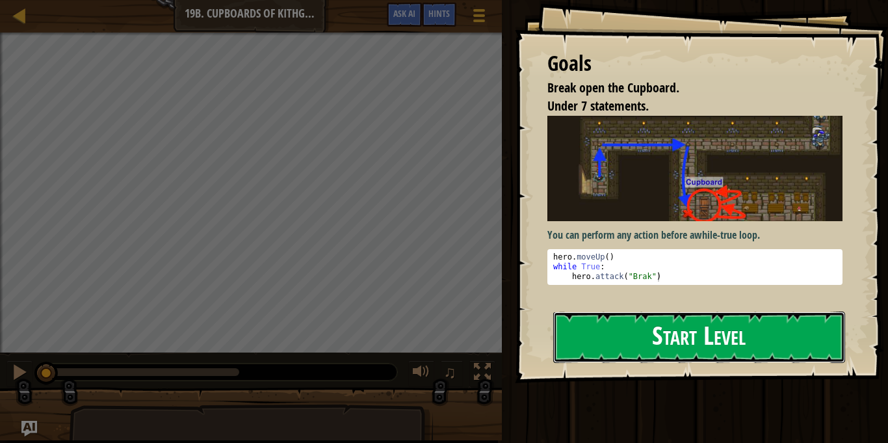
click at [615, 351] on button "Start Level" at bounding box center [699, 336] width 292 height 51
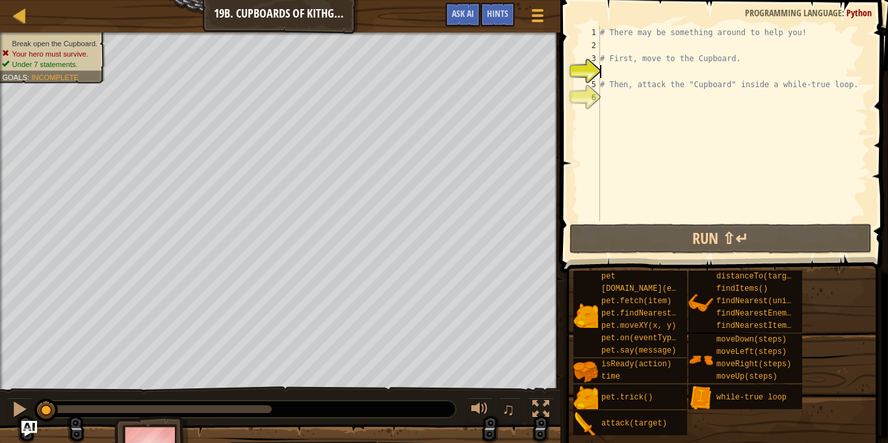
type textarea "h"
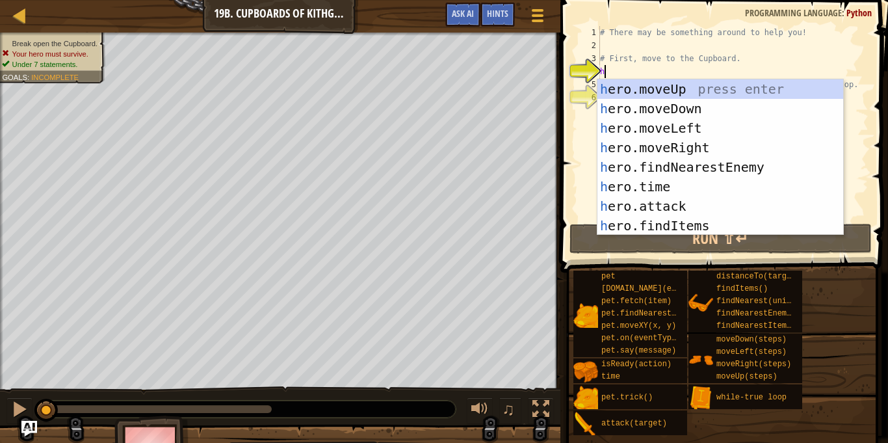
scroll to position [6, 0]
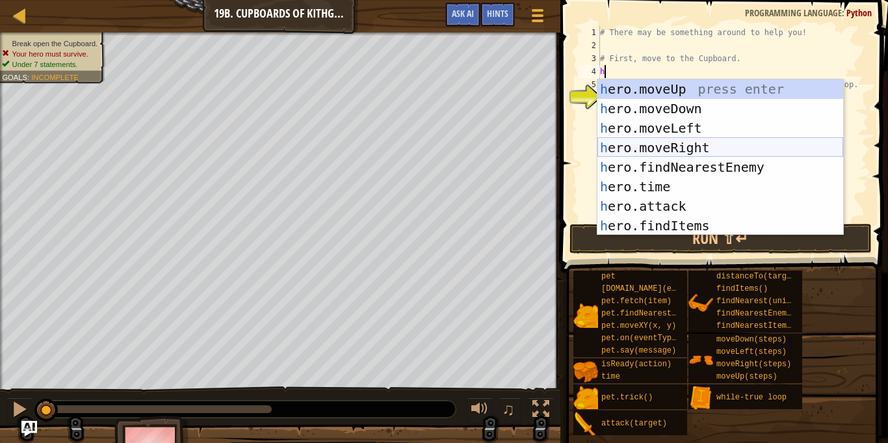
click at [681, 150] on div "h ero.moveUp press enter h ero.moveDown press enter h ero.moveLeft press enter …" at bounding box center [720, 176] width 246 height 195
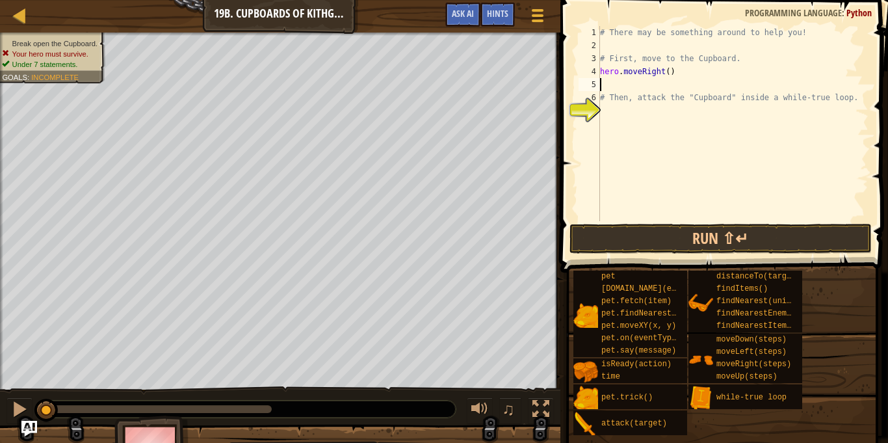
type textarea "h"
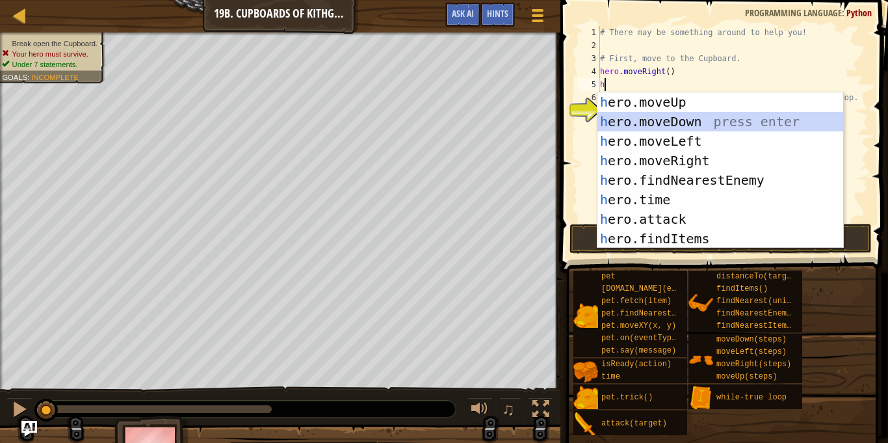
click at [668, 126] on div "h ero.moveUp press enter h ero.moveDown press enter h ero.moveLeft press enter …" at bounding box center [720, 189] width 246 height 195
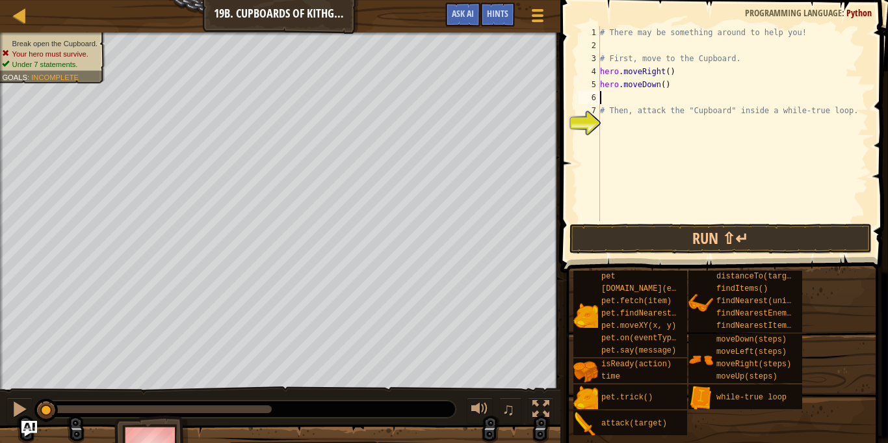
type textarea "h"
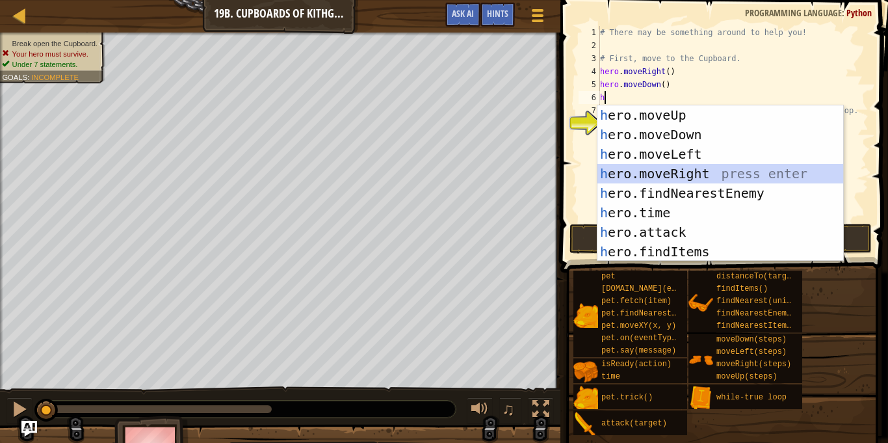
click at [661, 168] on div "h ero.moveUp press enter h ero.moveDown press enter h ero.moveLeft press enter …" at bounding box center [720, 202] width 246 height 195
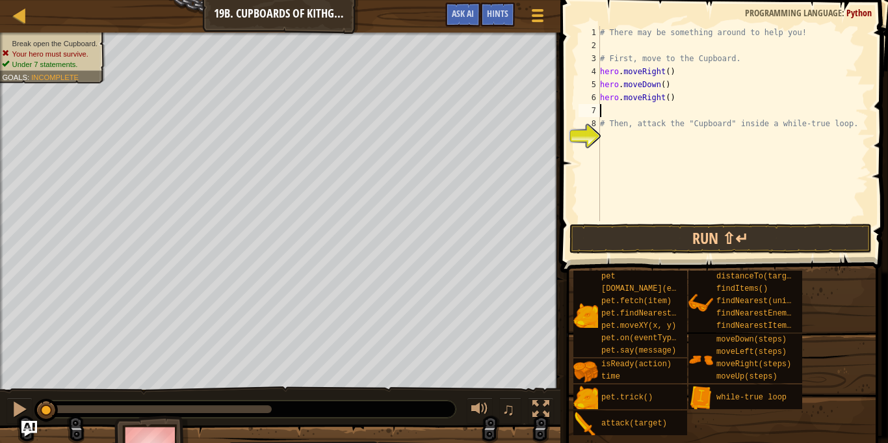
type textarea "h"
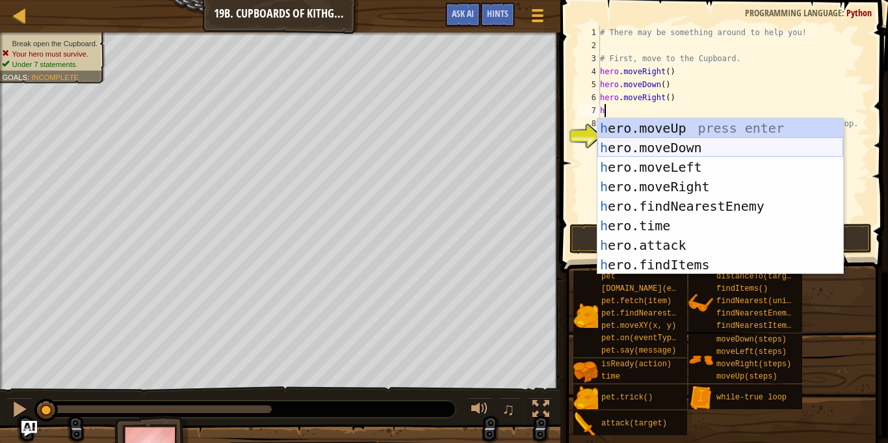
click at [669, 145] on div "h ero.moveUp press enter h ero.moveDown press enter h ero.moveLeft press enter …" at bounding box center [720, 215] width 246 height 195
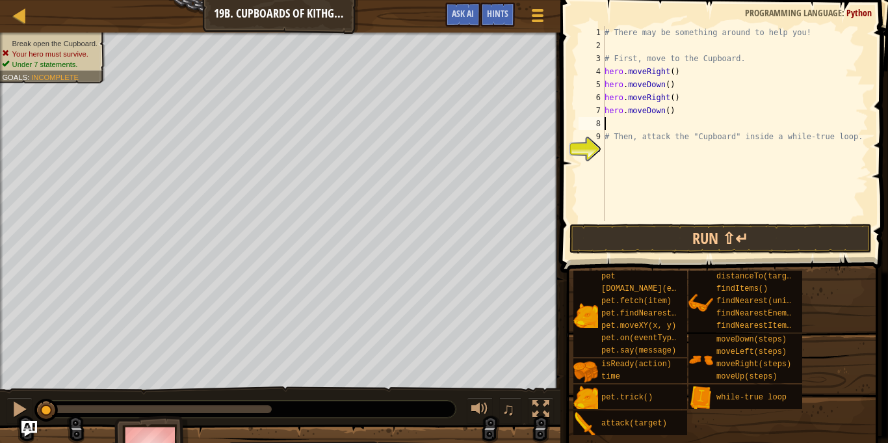
click at [668, 112] on div "# There may be something around to help you! # First, move to the Cupboard. her…" at bounding box center [735, 136] width 267 height 221
click at [668, 132] on div "# There may be something around to help you! # First, move to the Cupboard. her…" at bounding box center [735, 136] width 267 height 221
type textarea "# Then, attack the "Cupboard" inside a while-true loop."
click at [667, 124] on div "# There may be something around to help you! # First, move to the Cupboard. her…" at bounding box center [735, 136] width 267 height 221
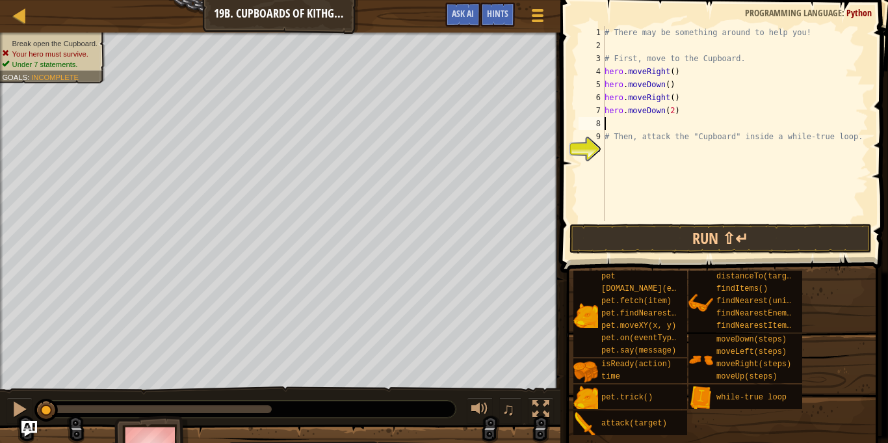
scroll to position [6, 0]
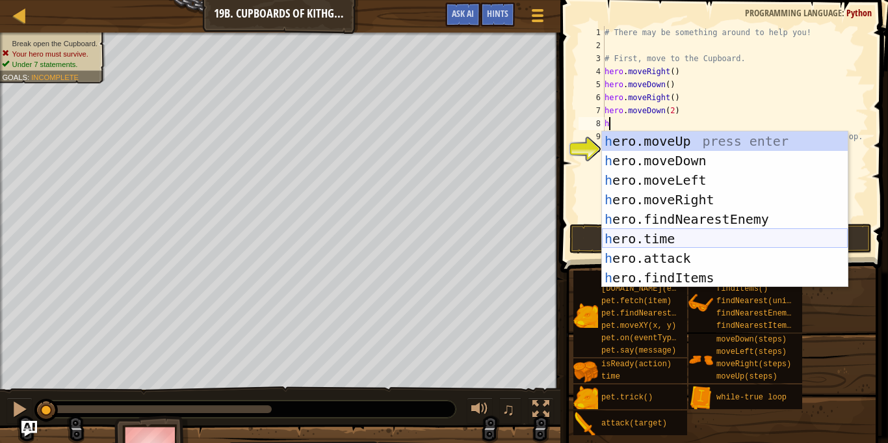
click at [685, 248] on div "h ero.moveUp press enter h ero.moveDown press enter h ero.moveLeft press enter …" at bounding box center [725, 228] width 246 height 195
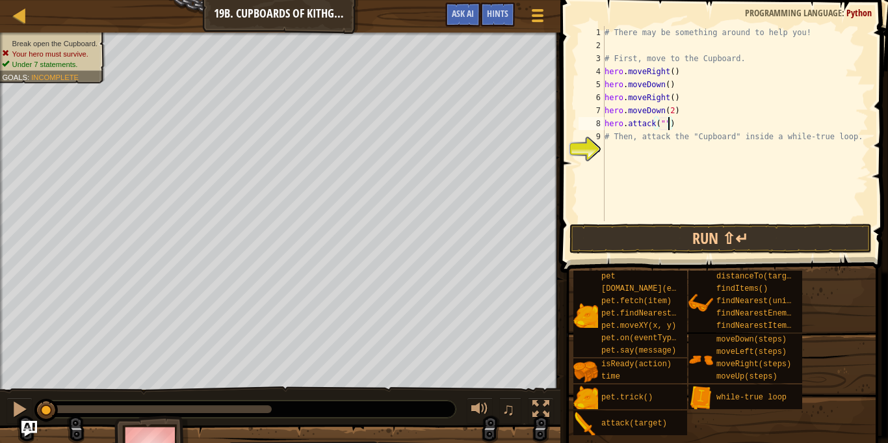
scroll to position [6, 9]
click at [664, 125] on div "# There may be something around to help you! # First, move to the Cupboard. her…" at bounding box center [735, 136] width 267 height 221
type textarea "hero.attack("Cupboard")"
click at [706, 230] on button "Run ⇧↵" at bounding box center [721, 239] width 303 height 30
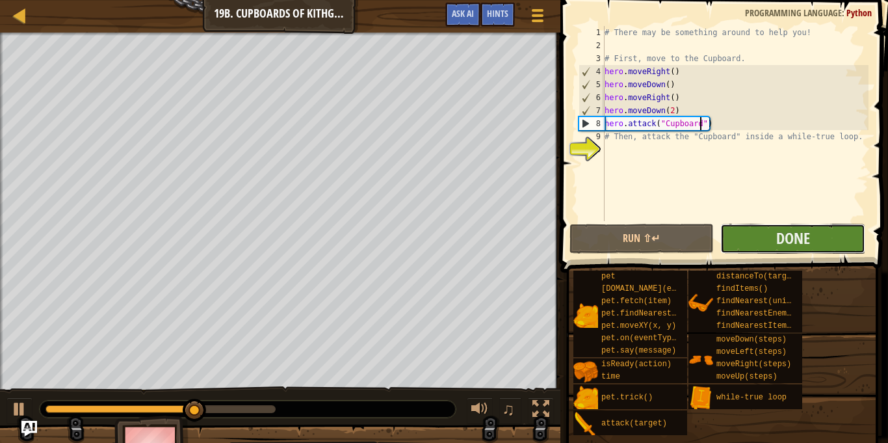
click at [768, 241] on button "Done" at bounding box center [792, 239] width 145 height 30
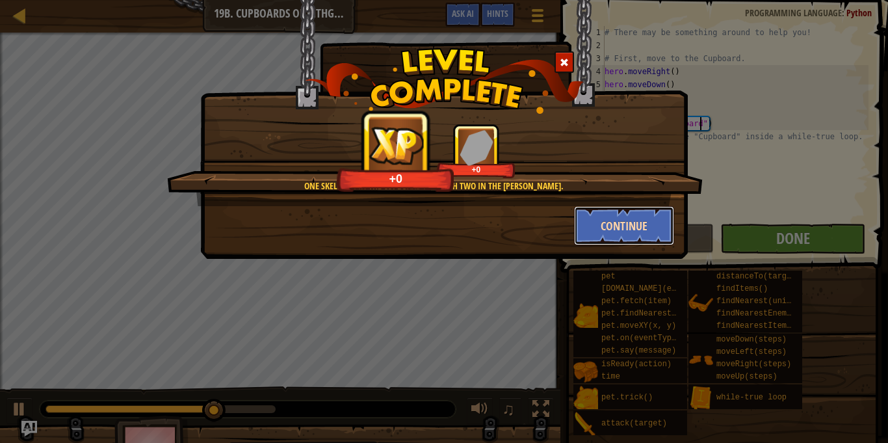
click at [623, 228] on button "Continue" at bounding box center [624, 225] width 101 height 39
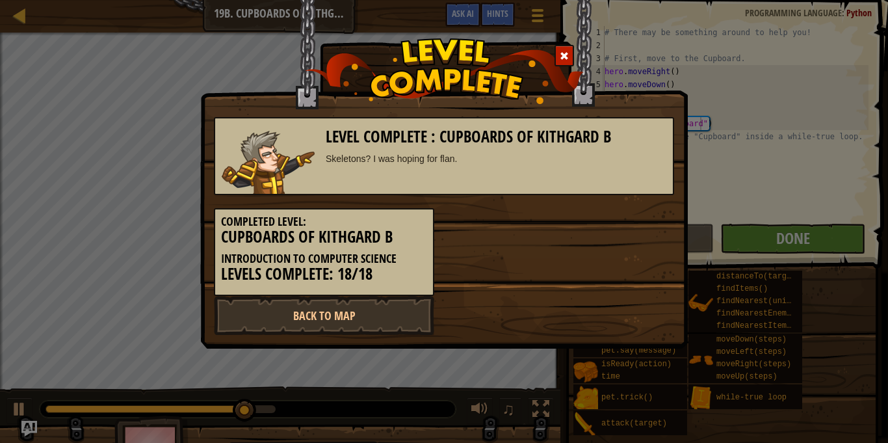
click at [623, 229] on div "Completed Level: Cupboards of Kithgard B Introduction to Computer Science Level…" at bounding box center [444, 245] width 480 height 101
click at [328, 317] on link "Back to Map" at bounding box center [324, 315] width 220 height 39
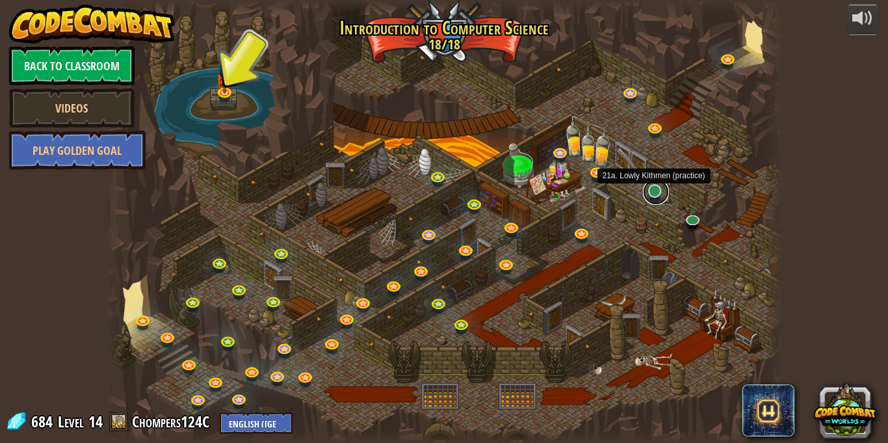
click at [650, 195] on link at bounding box center [656, 192] width 26 height 26
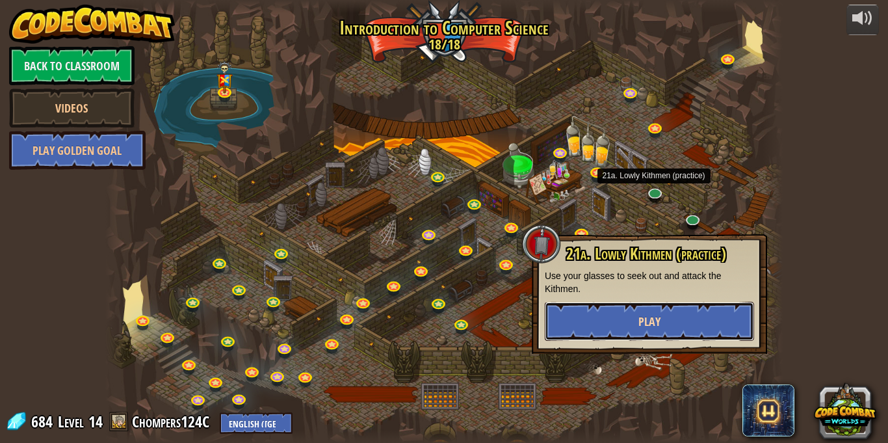
click at [614, 326] on button "Play" at bounding box center [649, 321] width 209 height 39
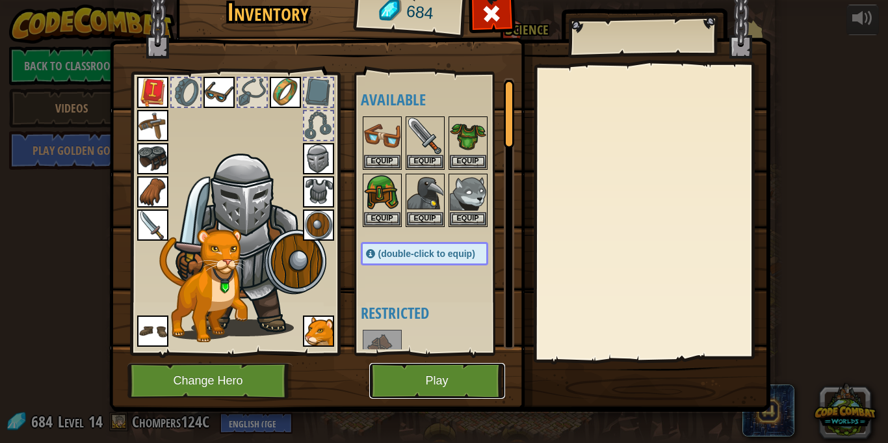
click at [432, 384] on button "Play" at bounding box center [437, 381] width 136 height 36
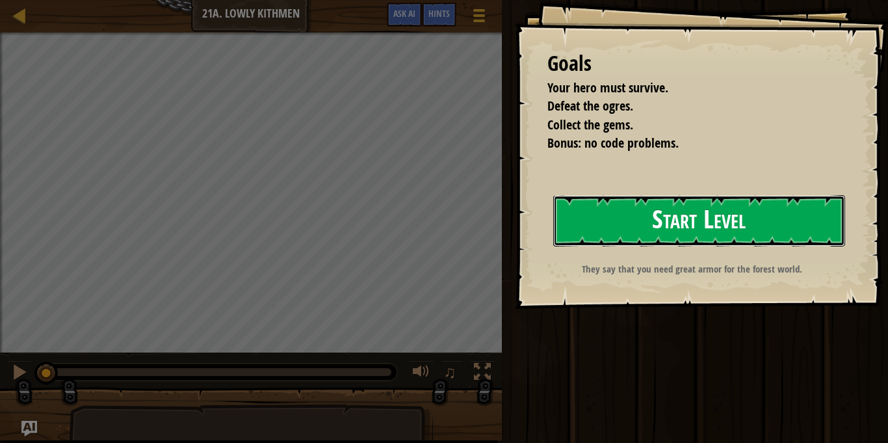
click at [626, 217] on button "Start Level" at bounding box center [699, 220] width 292 height 51
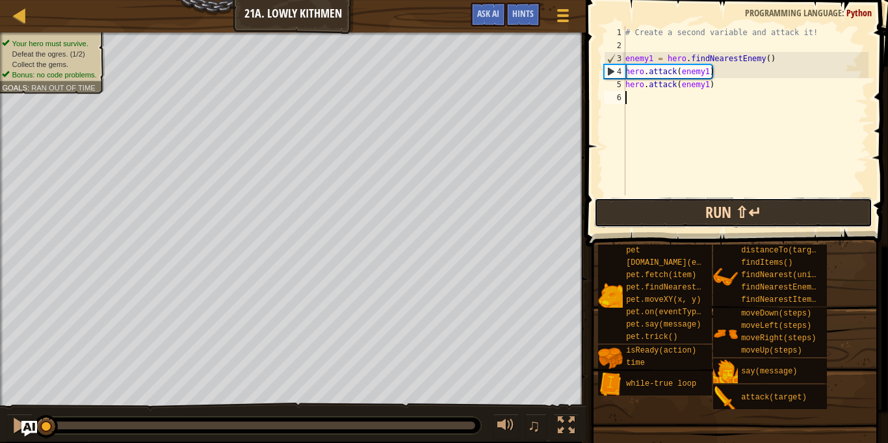
click at [676, 220] on button "Run ⇧↵" at bounding box center [733, 213] width 278 height 30
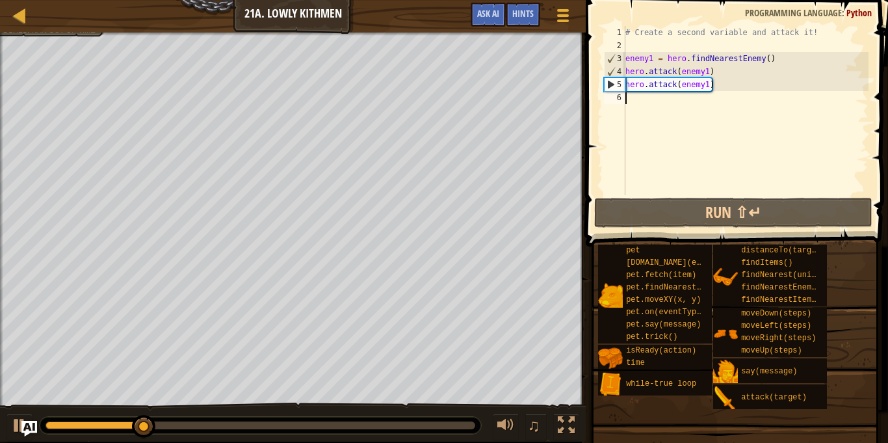
click at [653, 113] on div "# Create a second variable and attack it! enemy1 = hero . findNearestEnemy ( ) …" at bounding box center [746, 123] width 246 height 195
type textarea "h"
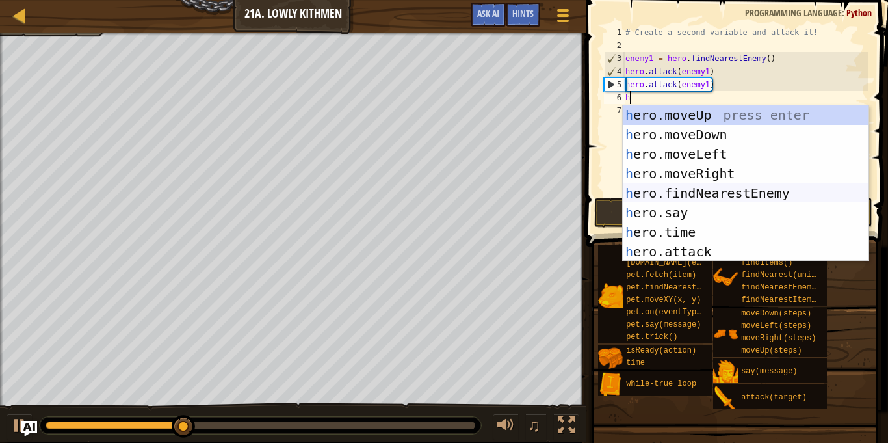
click at [690, 196] on div "h ero.moveUp press enter h ero.moveDown press enter h ero.moveLeft press enter …" at bounding box center [746, 202] width 246 height 195
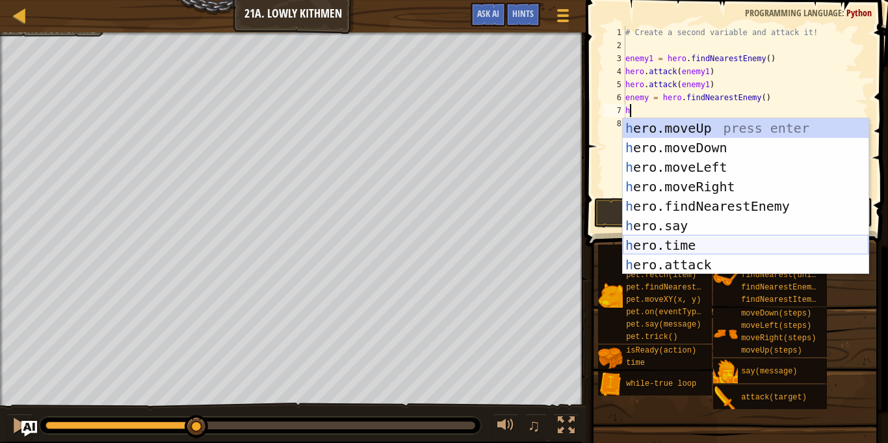
click at [688, 258] on div "h ero.moveUp press enter h ero.moveDown press enter h ero.moveLeft press enter …" at bounding box center [746, 215] width 246 height 195
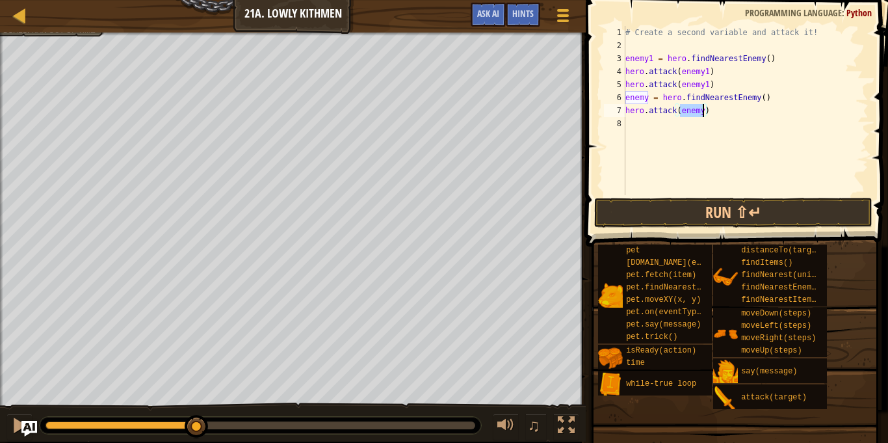
click at [698, 109] on div "# Create a second variable and attack it! enemy1 = hero . findNearestEnemy ( ) …" at bounding box center [746, 110] width 246 height 169
click at [698, 109] on div "# Create a second variable and attack it! enemy1 = hero . findNearestEnemy ( ) …" at bounding box center [746, 123] width 246 height 195
click at [703, 116] on div "# Create a second variable and attack it! enemy1 = hero . findNearestEnemy ( ) …" at bounding box center [746, 110] width 246 height 169
type textarea "hero.attack(enemy2)"
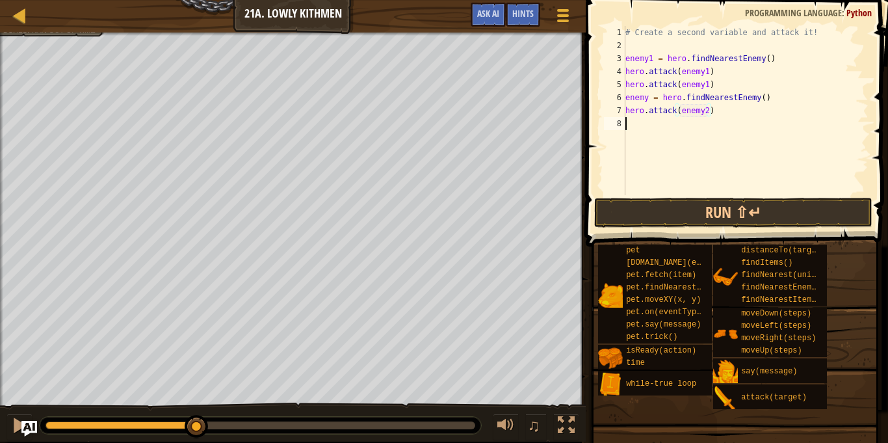
click at [669, 129] on div "# Create a second variable and attack it! enemy1 = hero . findNearestEnemy ( ) …" at bounding box center [746, 123] width 246 height 195
paste textarea "[URL][DOMAIN_NAME]"
type textarea "[URL][DOMAIN_NAME]"
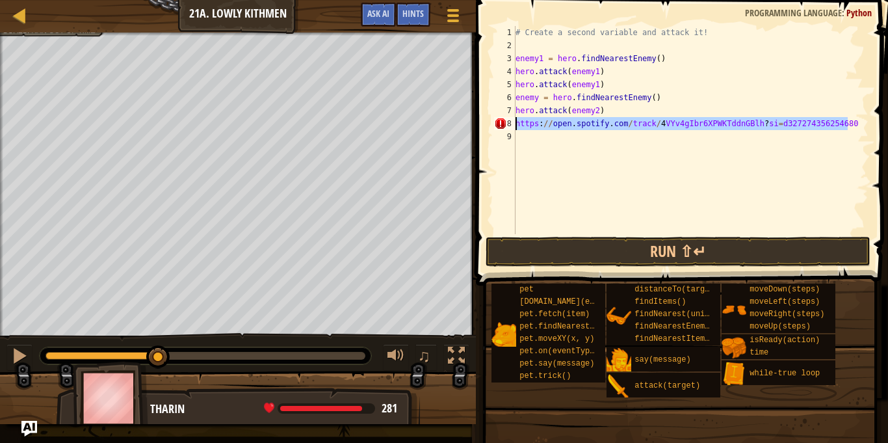
drag, startPoint x: 850, startPoint y: 126, endPoint x: 511, endPoint y: 122, distance: 338.8
click at [511, 122] on div "[URL][DOMAIN_NAME] 1 2 3 4 5 6 7 8 9 # Create a second variable and attack it! …" at bounding box center [680, 130] width 377 height 208
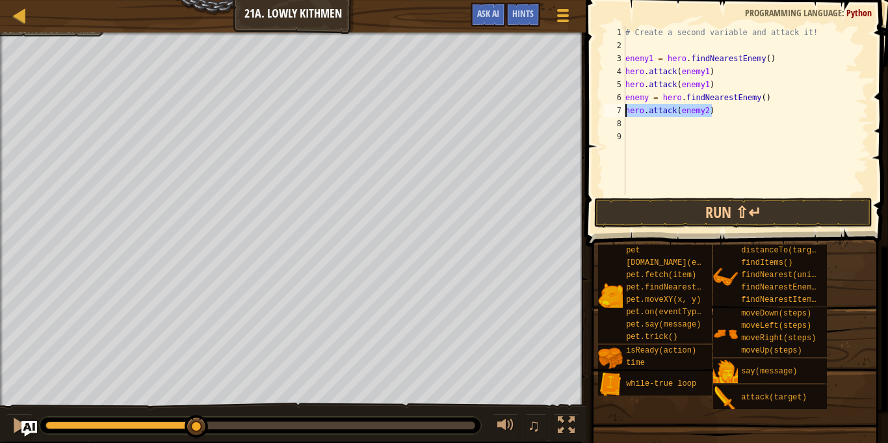
drag, startPoint x: 718, startPoint y: 113, endPoint x: 614, endPoint y: 108, distance: 104.2
click at [614, 108] on div "1 2 3 4 5 6 7 8 9 # Create a second variable and attack it! enemy1 = hero . fin…" at bounding box center [734, 110] width 267 height 169
type textarea "hero.attack(enemy2)"
click at [637, 125] on div "# Create a second variable and attack it! enemy1 = hero . findNearestEnemy ( ) …" at bounding box center [746, 123] width 246 height 195
paste textarea "hero.attack(enemy2)"
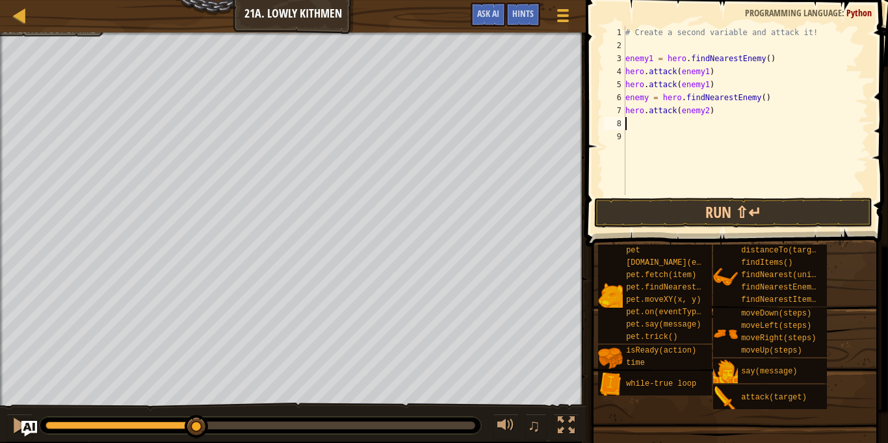
type textarea "hero.attack(enemy2)"
click at [652, 138] on div "# Create a second variable and attack it! enemy1 = hero . findNearestEnemy ( ) …" at bounding box center [746, 123] width 246 height 195
type textarea "h"
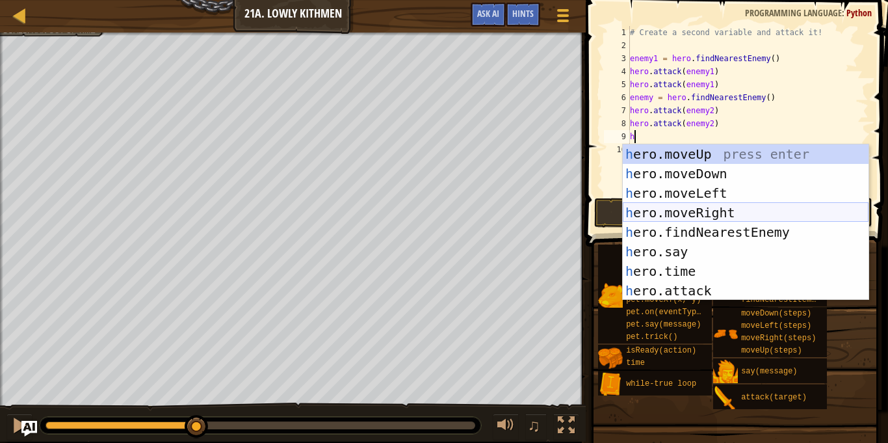
click at [719, 211] on div "h ero.moveUp press enter h ero.moveDown press enter h ero.moveLeft press enter …" at bounding box center [746, 241] width 246 height 195
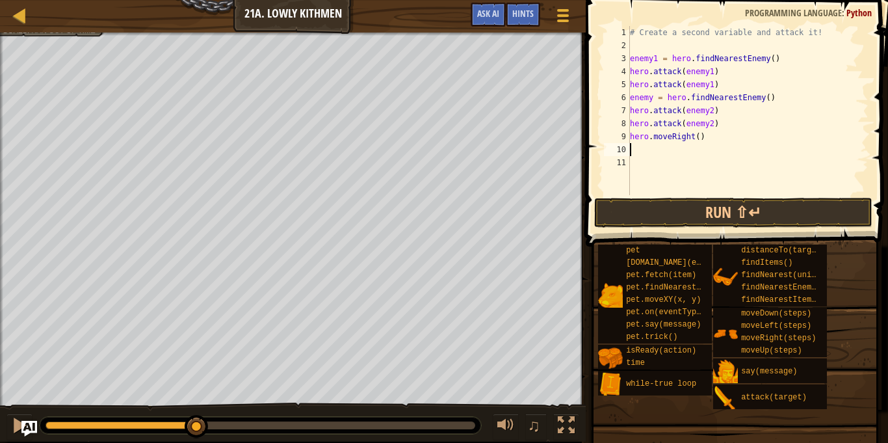
type textarea "h"
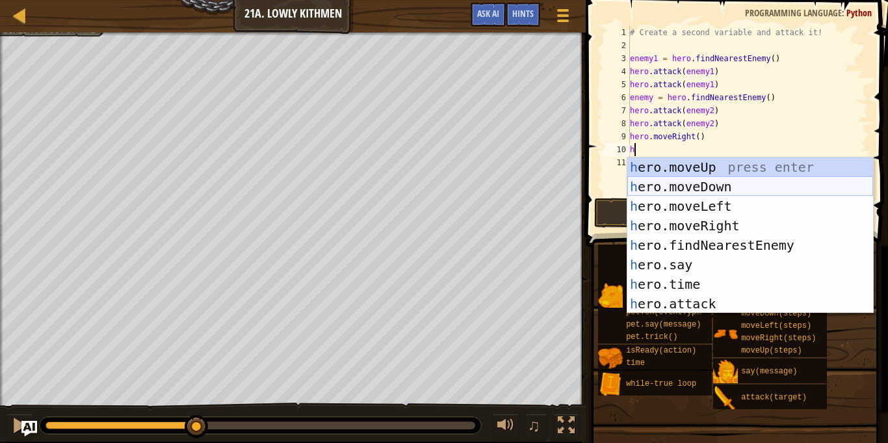
click at [680, 185] on div "h ero.moveUp press enter h ero.moveDown press enter h ero.moveLeft press enter …" at bounding box center [750, 254] width 246 height 195
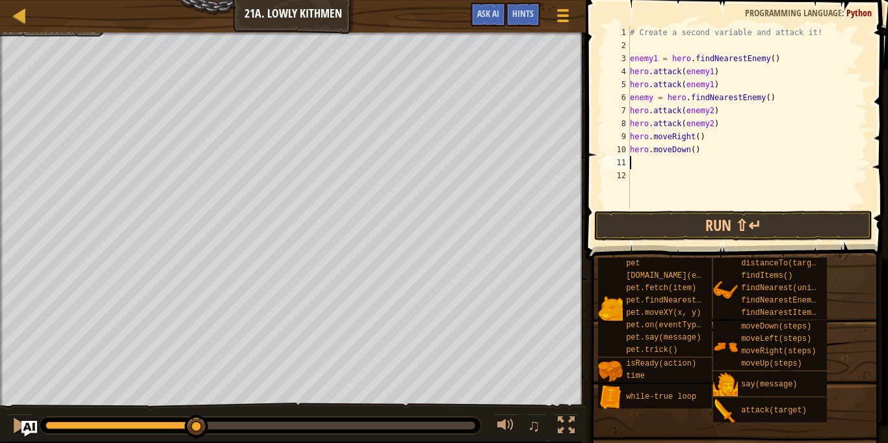
type textarea "h"
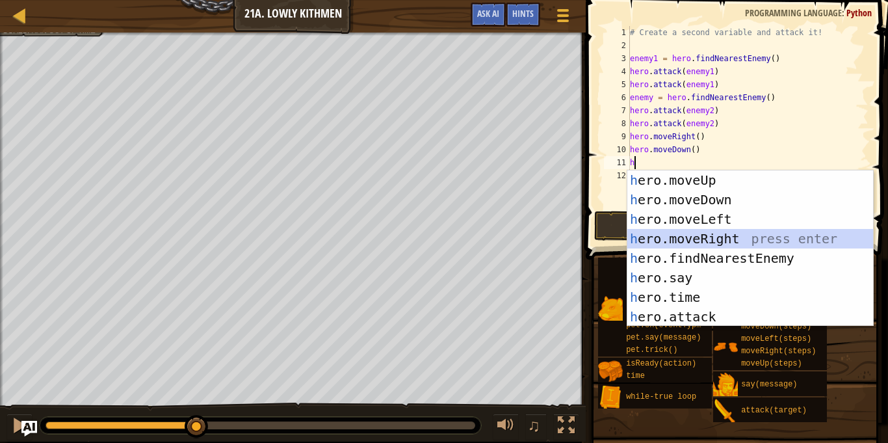
click at [701, 237] on div "h ero.moveUp press enter h ero.moveDown press enter h ero.moveLeft press enter …" at bounding box center [750, 267] width 246 height 195
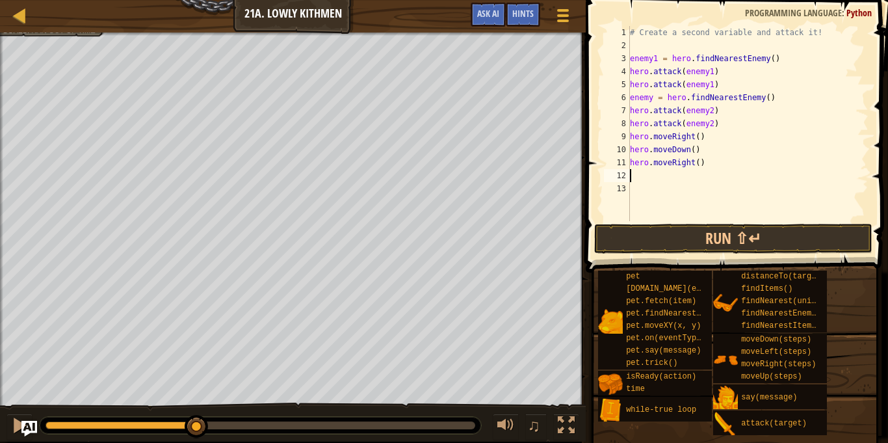
click at [700, 164] on div "# Create a second variable and attack it! enemy1 = hero . findNearestEnemy ( ) …" at bounding box center [747, 136] width 241 height 221
click at [718, 240] on button "Run ⇧↵" at bounding box center [733, 239] width 278 height 30
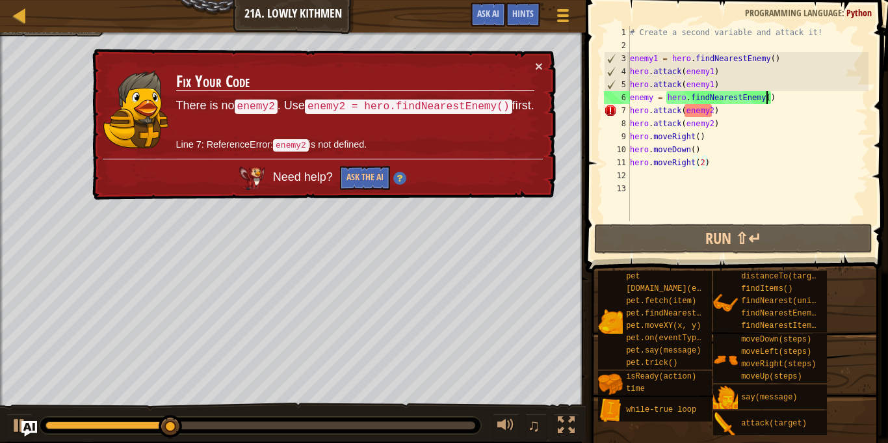
click at [767, 98] on div "# Create a second variable and attack it! enemy1 = hero . findNearestEnemy ( ) …" at bounding box center [747, 136] width 241 height 221
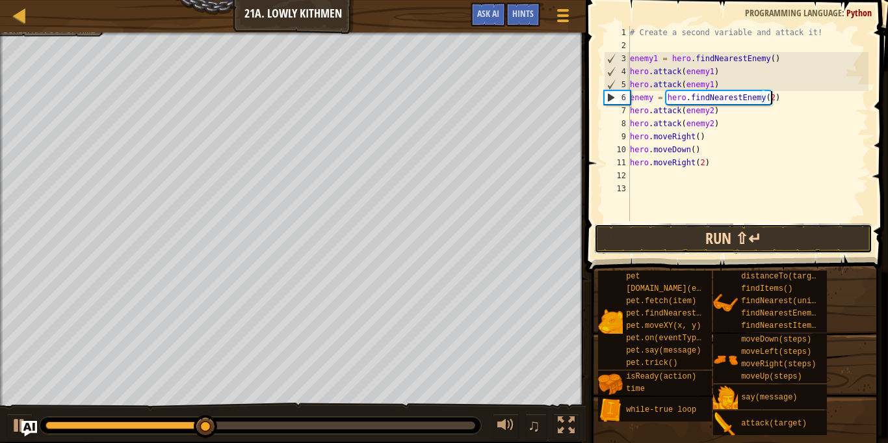
click at [767, 233] on button "Run ⇧↵" at bounding box center [733, 239] width 278 height 30
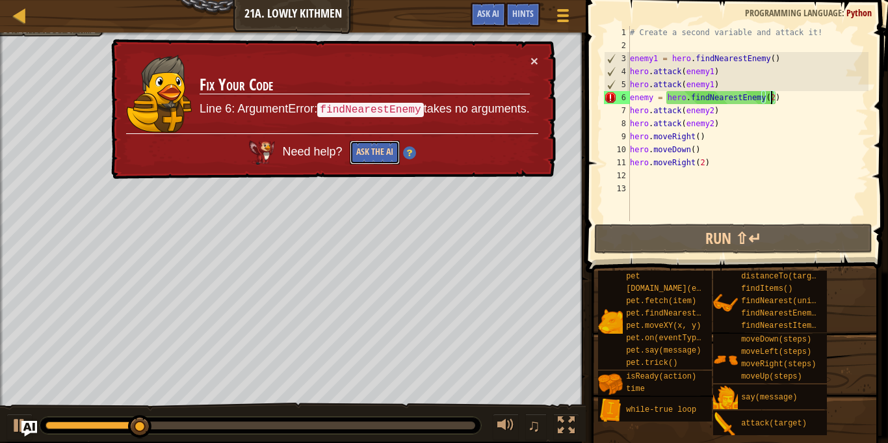
click at [374, 159] on button "Ask the AI" at bounding box center [375, 152] width 50 height 24
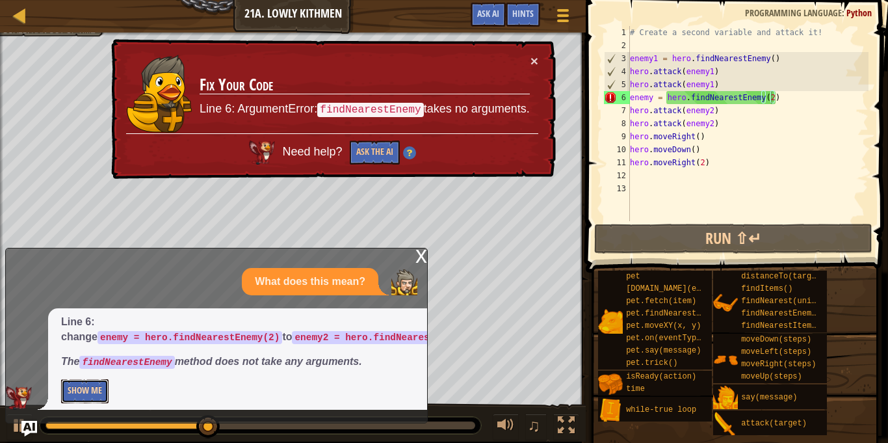
click at [93, 395] on button "Show Me" at bounding box center [84, 391] width 47 height 24
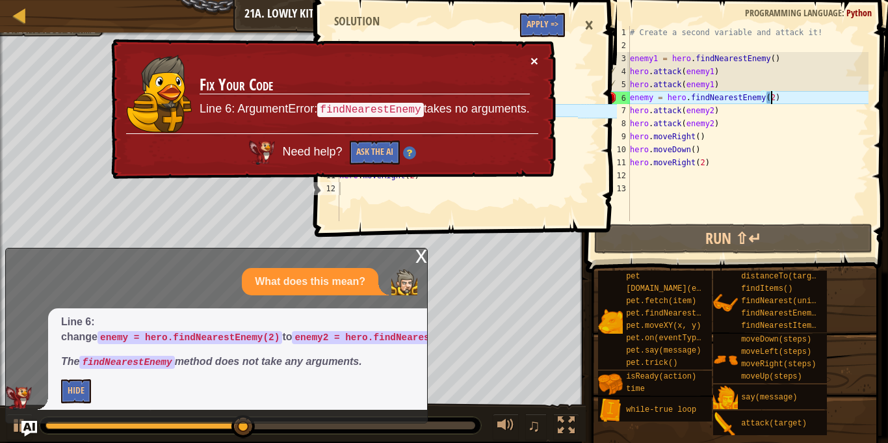
click at [534, 58] on button "×" at bounding box center [535, 61] width 8 height 14
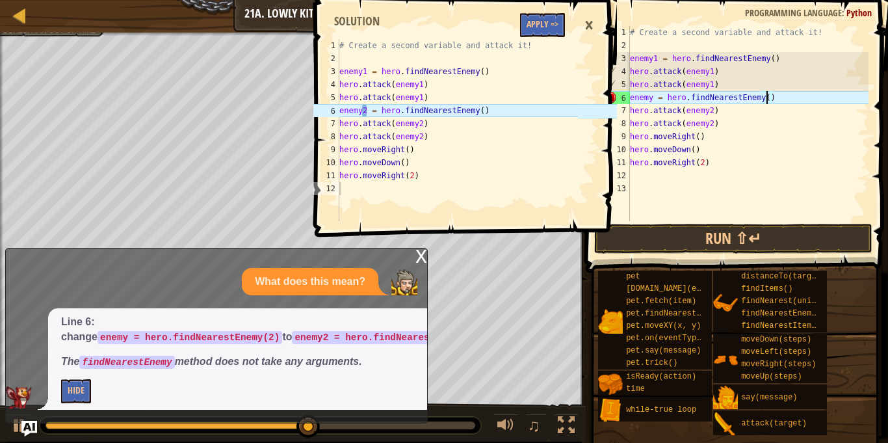
scroll to position [6, 20]
click at [650, 96] on div "# Create a second variable and attack it! enemy1 = hero . findNearestEnemy ( ) …" at bounding box center [747, 136] width 241 height 221
click at [651, 98] on div "# Create a second variable and attack it! enemy1 = hero . findNearestEnemy ( ) …" at bounding box center [747, 136] width 241 height 221
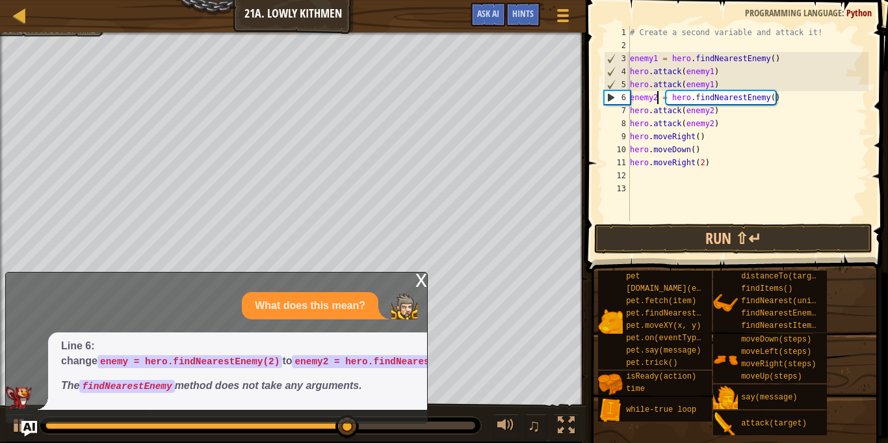
scroll to position [6, 5]
type textarea "enemy2 = hero.findNearestEnemy()"
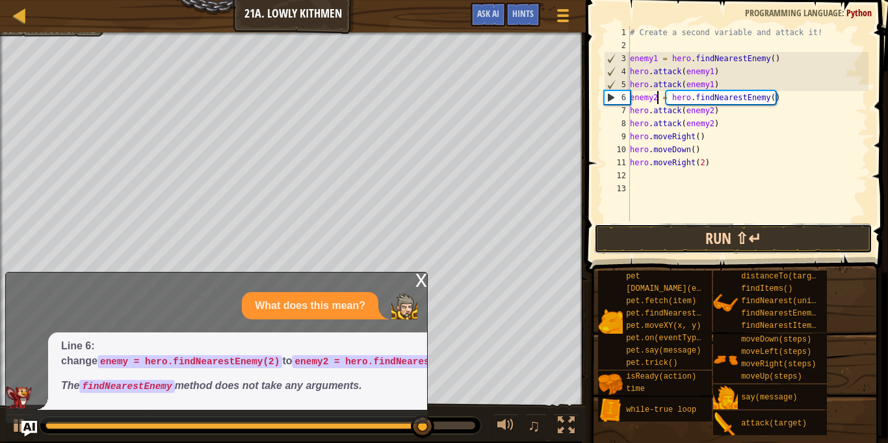
click at [700, 231] on button "Run ⇧↵" at bounding box center [733, 239] width 278 height 30
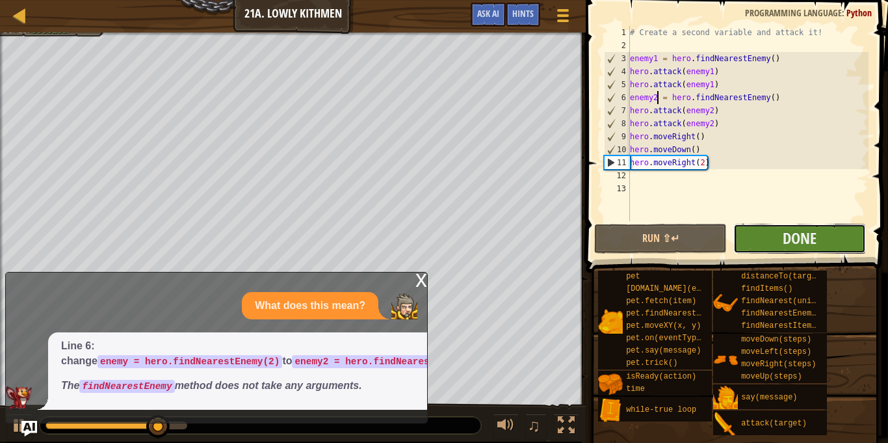
click at [818, 241] on button "Done" at bounding box center [799, 239] width 133 height 30
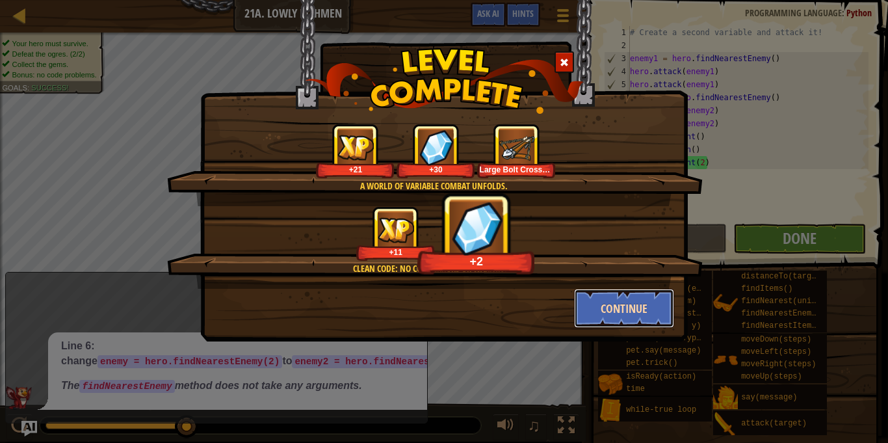
click at [646, 300] on button "Continue" at bounding box center [624, 308] width 101 height 39
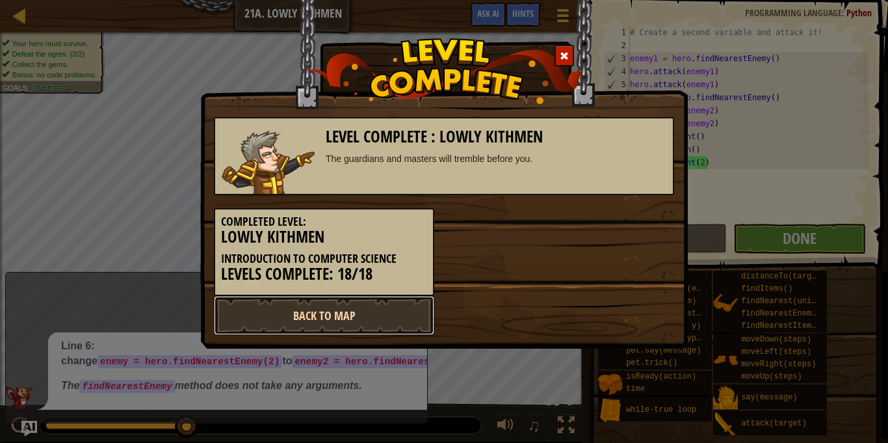
click at [321, 309] on link "Back to Map" at bounding box center [324, 315] width 220 height 39
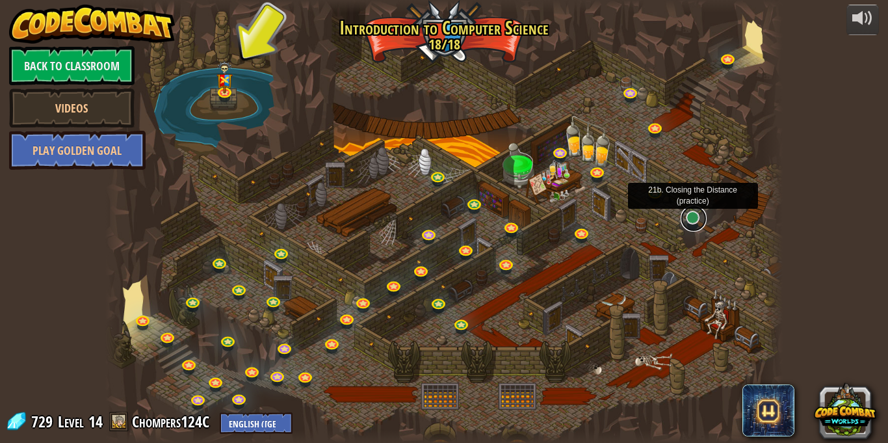
click at [688, 220] on link at bounding box center [694, 218] width 26 height 26
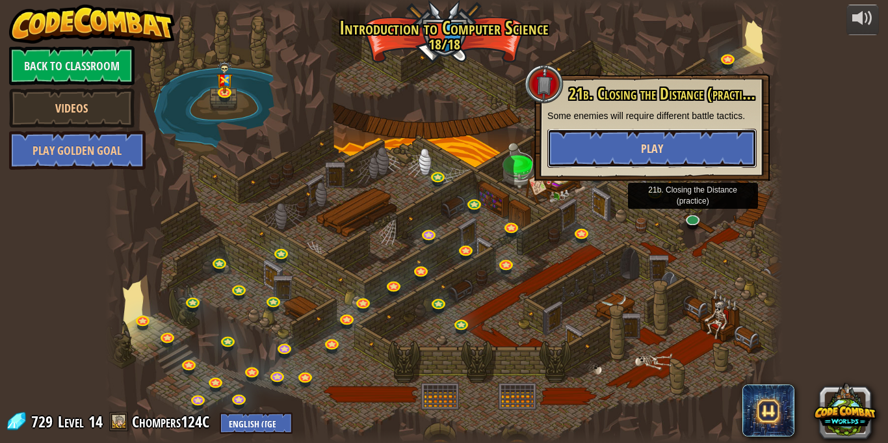
click at [637, 155] on button "Play" at bounding box center [651, 148] width 209 height 39
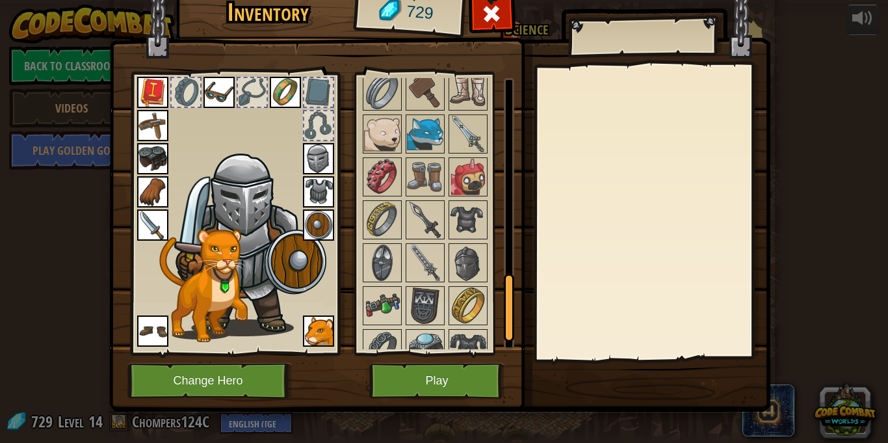
scroll to position [874, 0]
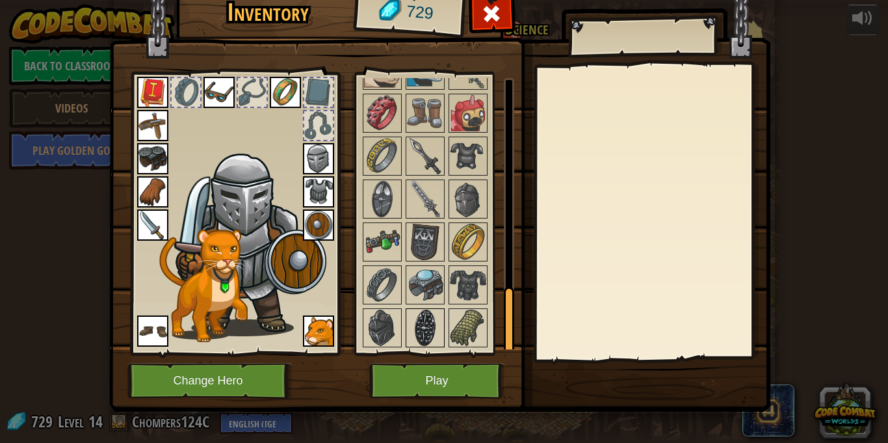
click at [437, 339] on img at bounding box center [425, 327] width 36 height 36
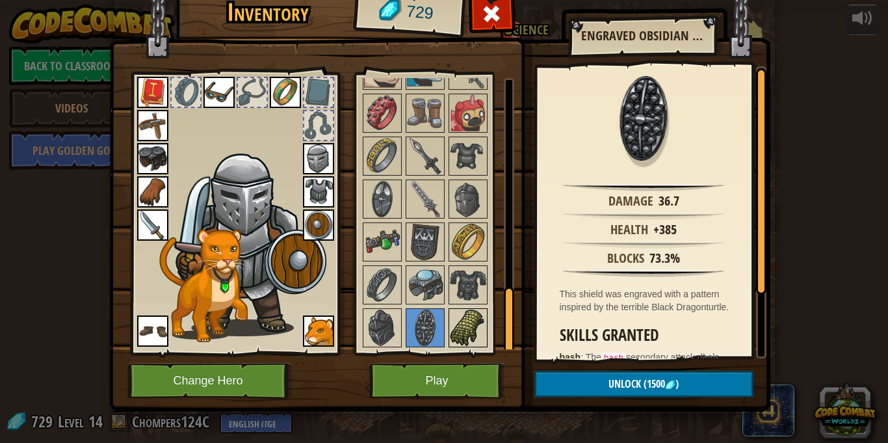
click at [464, 333] on img at bounding box center [468, 327] width 36 height 36
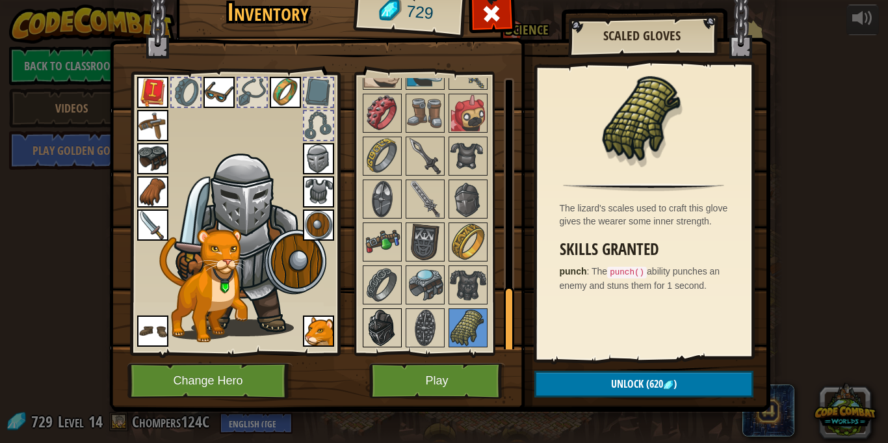
click at [389, 332] on img at bounding box center [382, 327] width 36 height 36
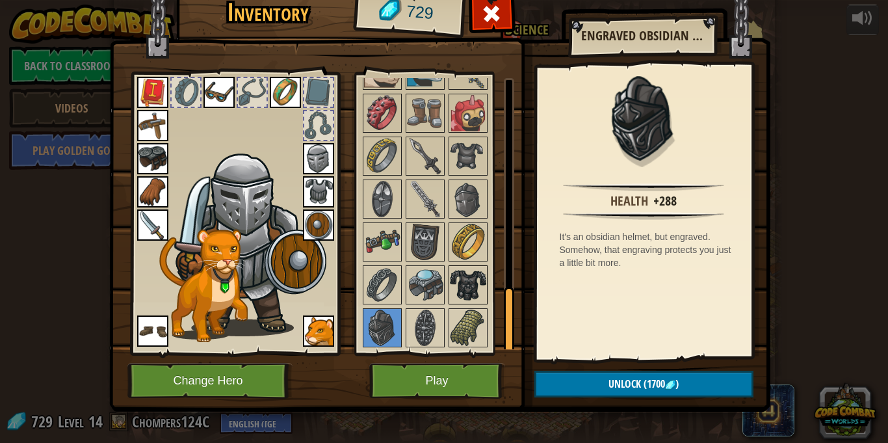
click at [473, 287] on img at bounding box center [468, 285] width 36 height 36
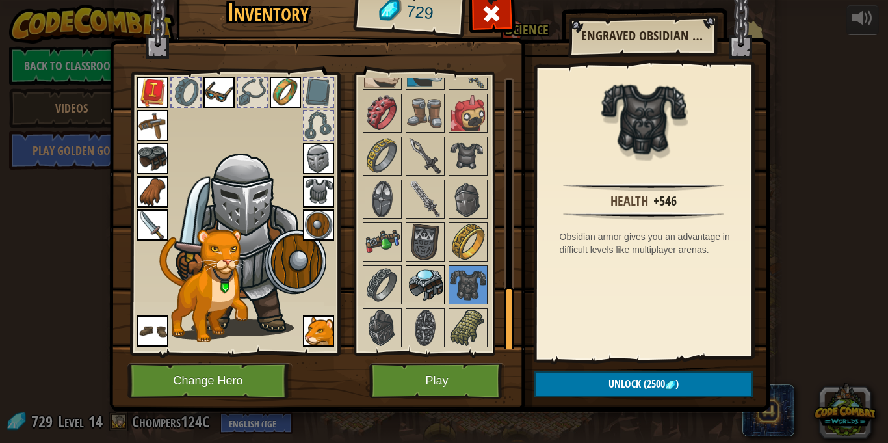
click at [419, 279] on img at bounding box center [425, 285] width 36 height 36
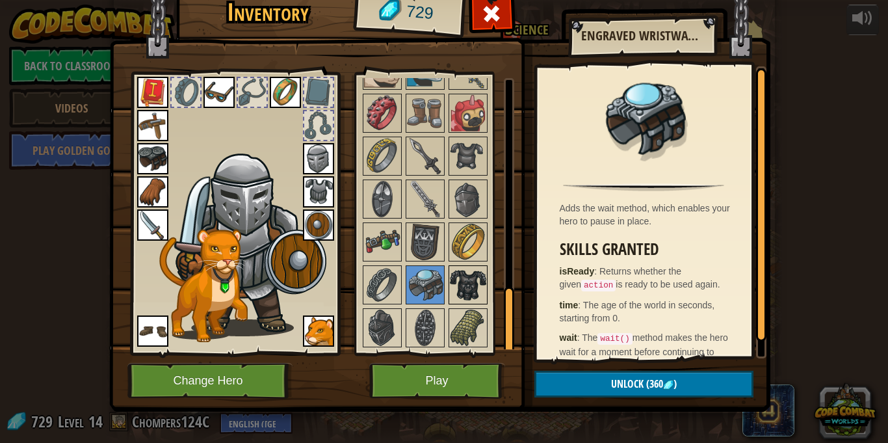
click at [462, 269] on img at bounding box center [468, 285] width 36 height 36
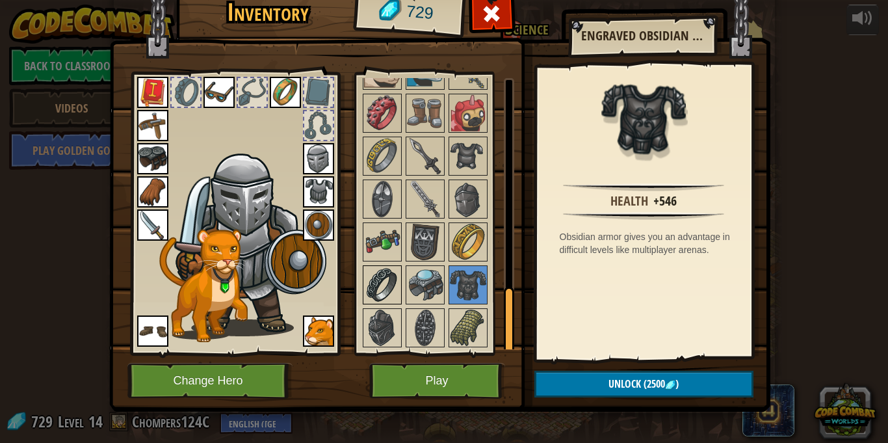
click at [384, 279] on img at bounding box center [382, 285] width 36 height 36
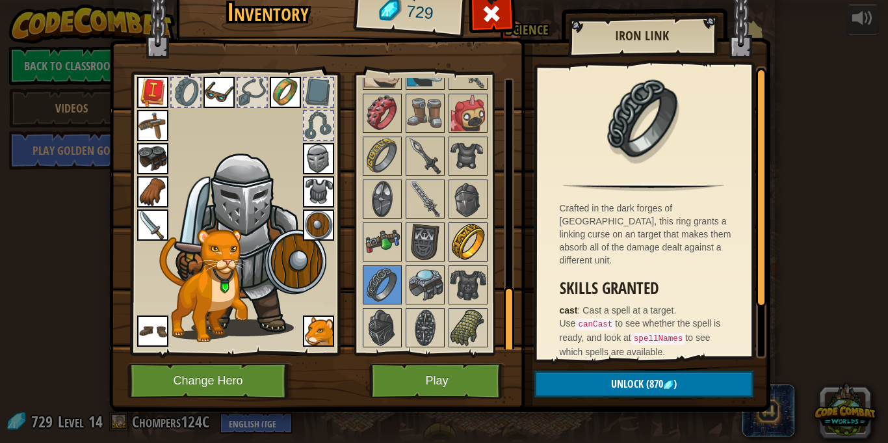
click at [465, 234] on img at bounding box center [468, 242] width 36 height 36
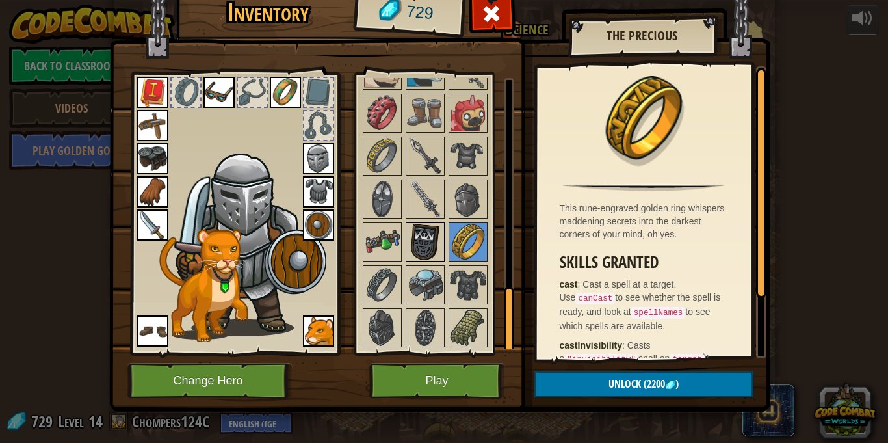
click at [425, 236] on img at bounding box center [425, 242] width 36 height 36
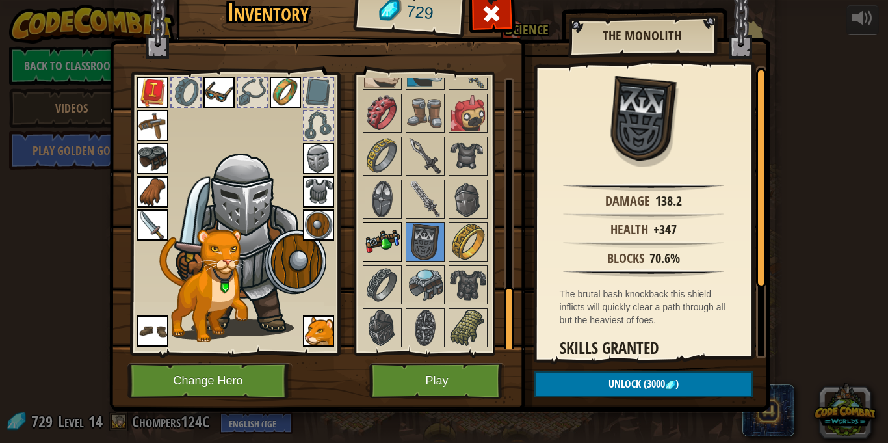
click at [385, 240] on img at bounding box center [382, 242] width 36 height 36
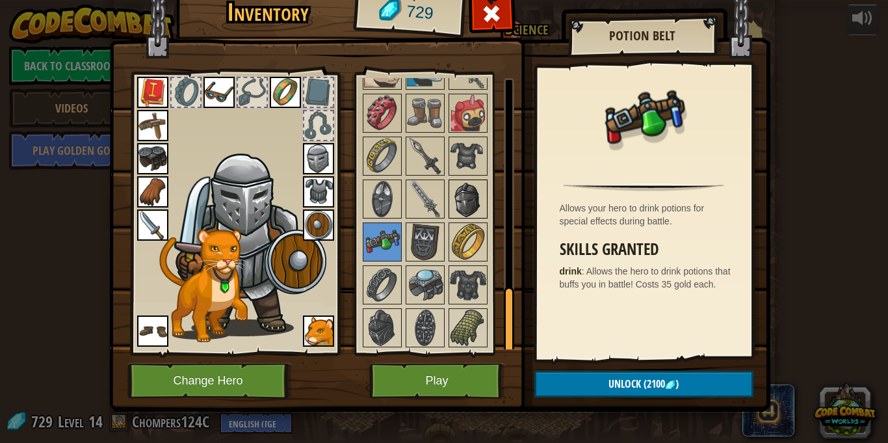
click at [479, 206] on img at bounding box center [468, 199] width 36 height 36
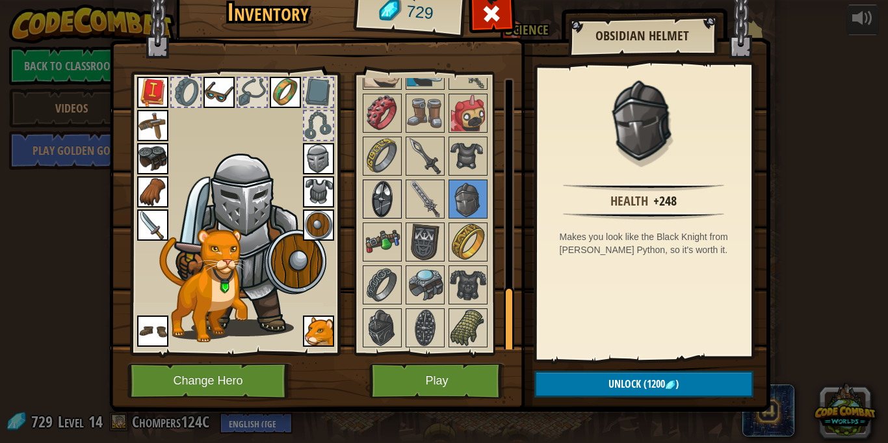
scroll to position [6, 0]
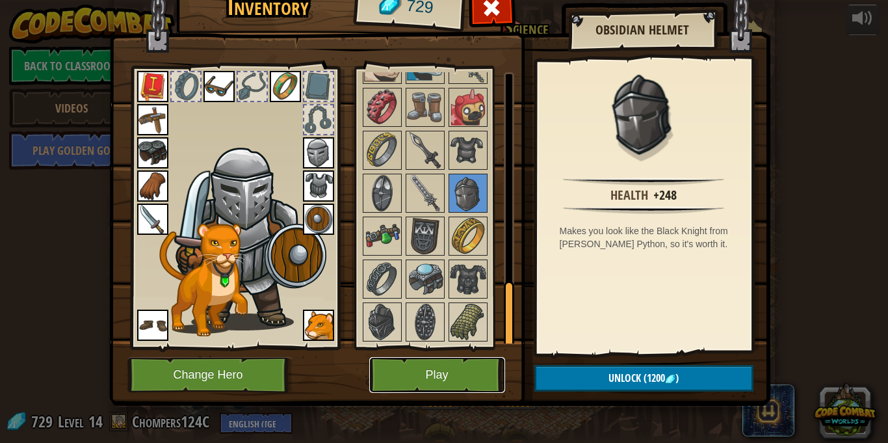
click at [419, 381] on button "Play" at bounding box center [437, 375] width 136 height 36
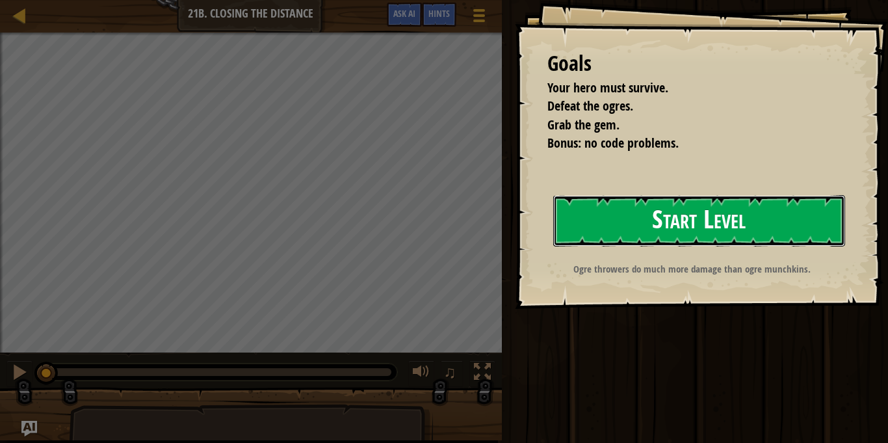
click at [607, 225] on button "Start Level" at bounding box center [699, 220] width 292 height 51
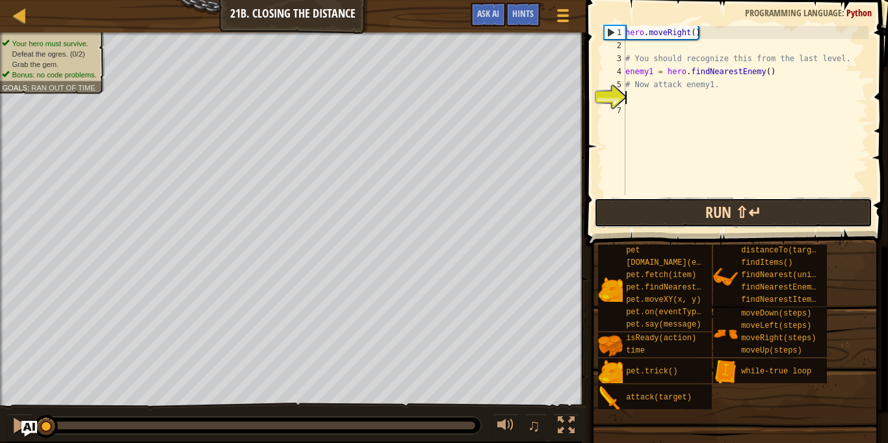
click at [693, 199] on button "Run ⇧↵" at bounding box center [733, 213] width 278 height 30
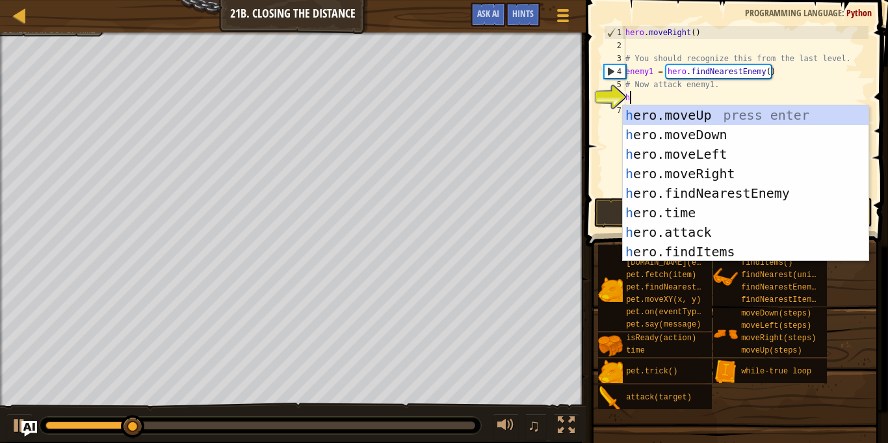
scroll to position [6, 0]
click at [718, 228] on div "h ero.moveUp press enter h ero.moveDown press enter h ero.moveLeft press enter …" at bounding box center [746, 202] width 246 height 195
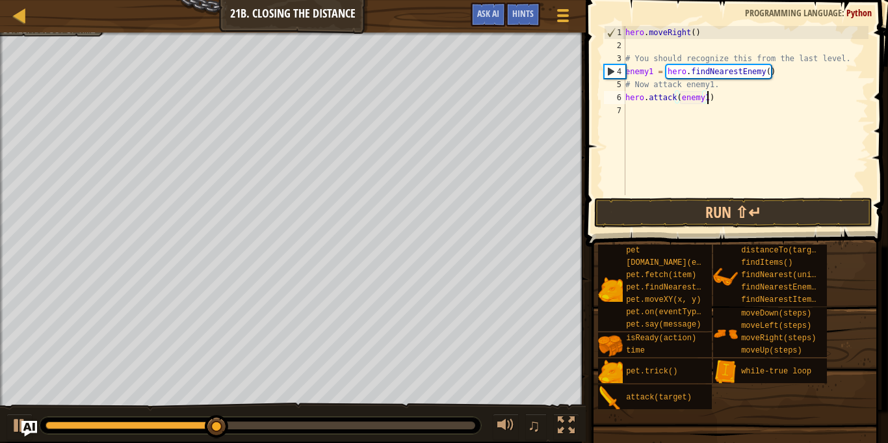
scroll to position [6, 12]
type textarea "hero.attack(enemy1)"
click at [753, 205] on button "Run ⇧↵" at bounding box center [733, 213] width 278 height 30
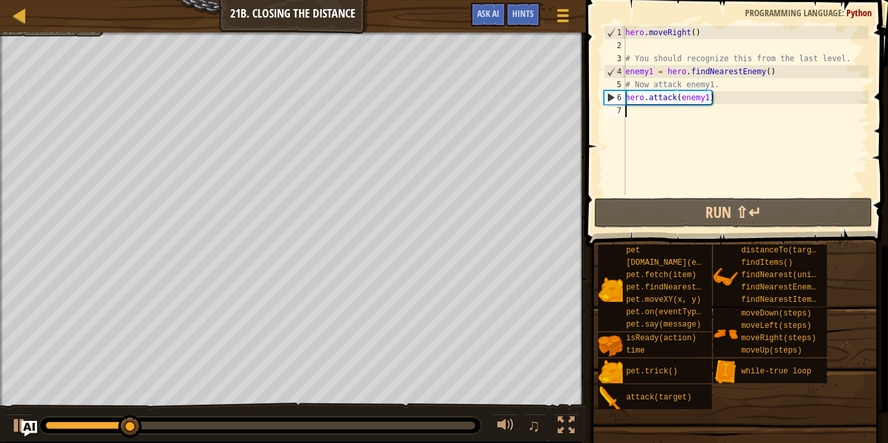
click at [645, 121] on div "hero . moveRight ( ) # You should recognize this from the last level. enemy1 = …" at bounding box center [746, 123] width 246 height 195
type textarea "h"
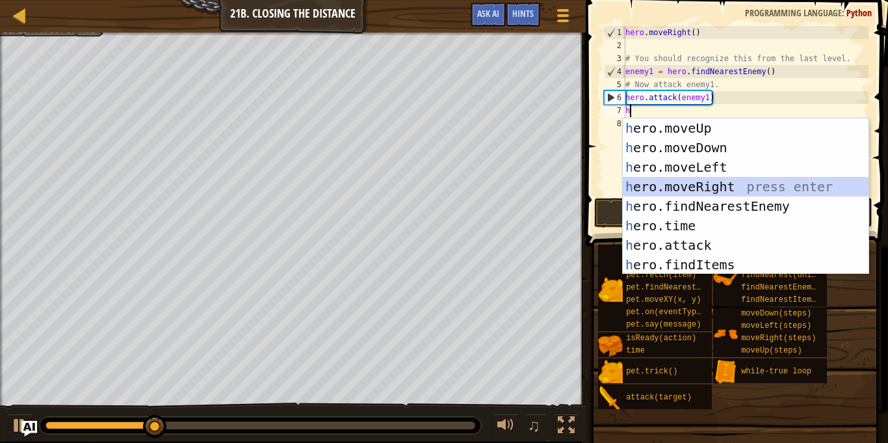
click at [714, 184] on div "h ero.moveUp press enter h ero.moveDown press enter h ero.moveLeft press enter …" at bounding box center [746, 215] width 246 height 195
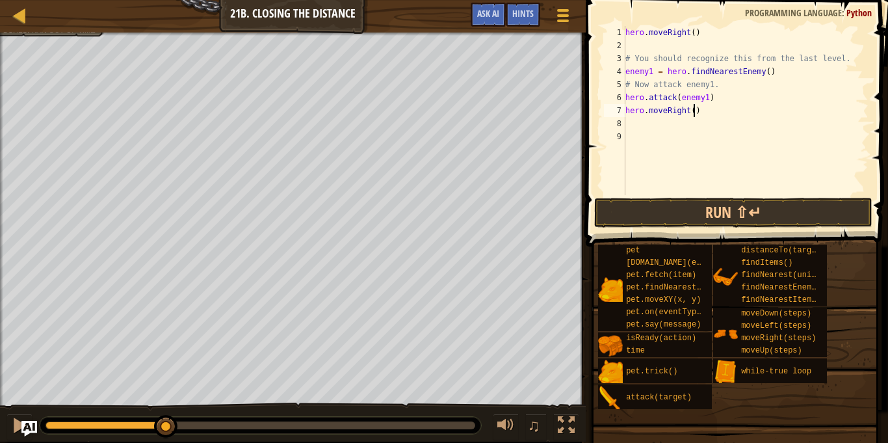
click at [694, 112] on div "hero . moveRight ( ) # You should recognize this from the last level. enemy1 = …" at bounding box center [746, 123] width 246 height 195
type textarea "hero.moveRight(2)"
click at [683, 128] on div "hero . moveRight ( ) # You should recognize this from the last level. enemy1 = …" at bounding box center [746, 123] width 246 height 195
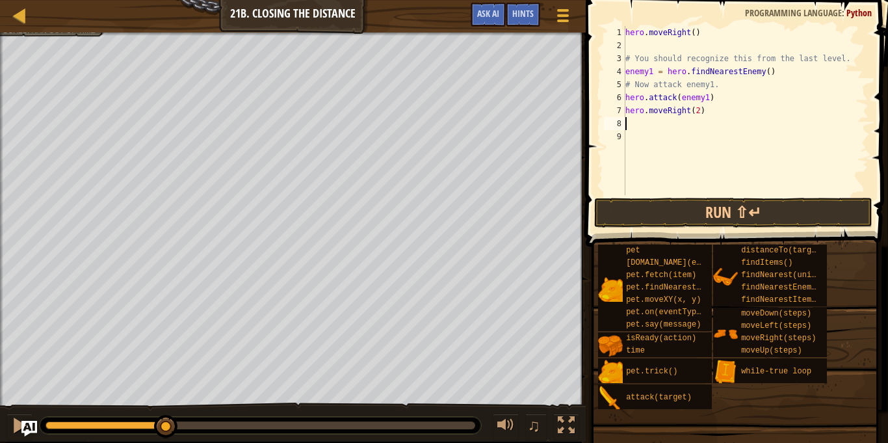
type textarea "h"
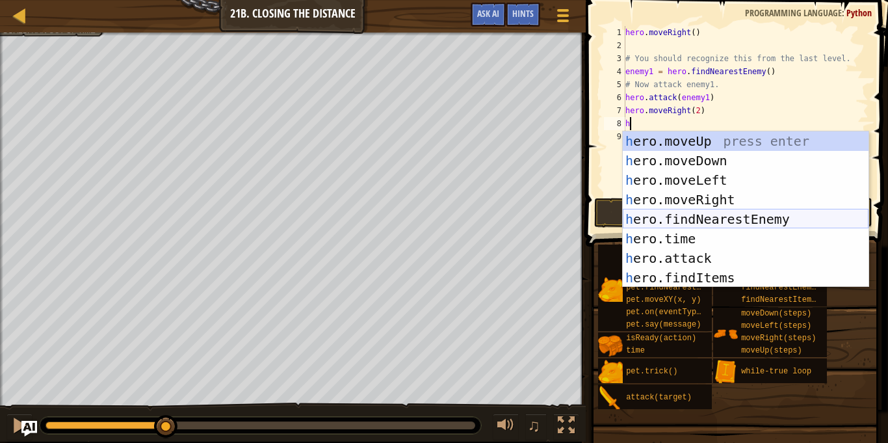
click at [707, 213] on div "h ero.moveUp press enter h ero.moveDown press enter h ero.moveLeft press enter …" at bounding box center [746, 228] width 246 height 195
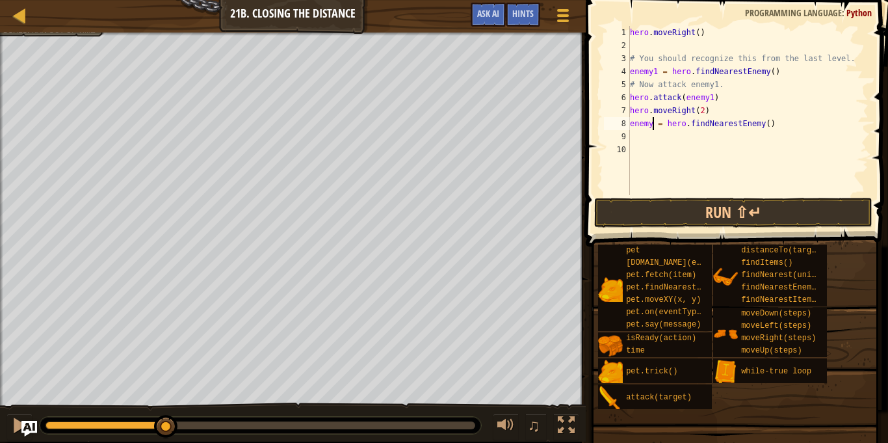
click at [653, 129] on div "hero . moveRight ( ) # You should recognize this from the last level. enemy1 = …" at bounding box center [747, 123] width 241 height 195
type textarea "enemy2 = hero.findNearestEnemy()"
click at [643, 137] on div "hero . moveRight ( ) # You should recognize this from the last level. enemy1 = …" at bounding box center [747, 123] width 241 height 195
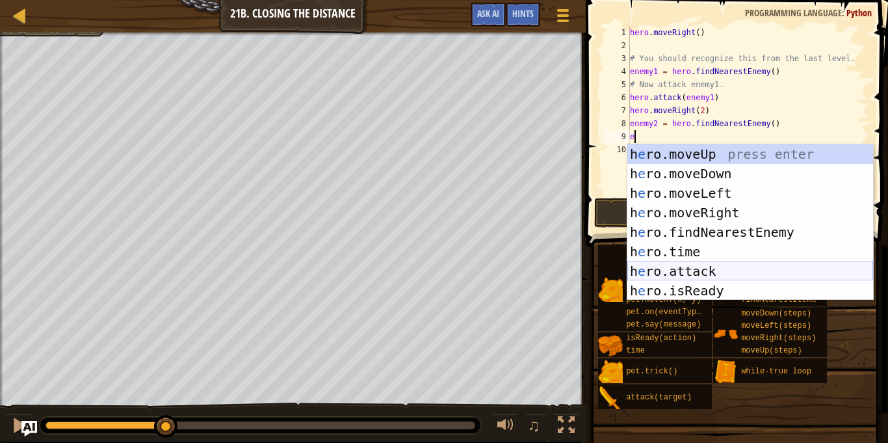
click at [705, 265] on div "h e ro.moveUp press enter h e ro.moveDown press enter h e ro.moveLeft press ent…" at bounding box center [750, 241] width 246 height 195
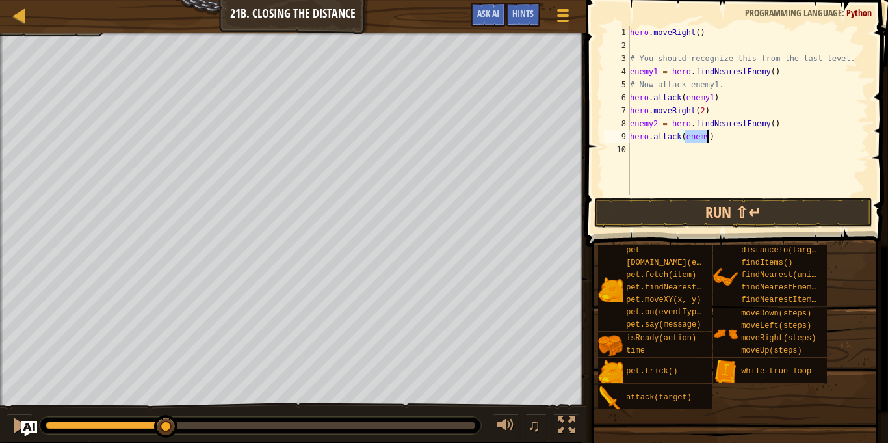
click at [705, 138] on div "hero . moveRight ( ) # You should recognize this from the last level. enemy1 = …" at bounding box center [747, 110] width 241 height 169
click at [705, 138] on div "hero . moveRight ( ) # You should recognize this from the last level. enemy1 = …" at bounding box center [747, 123] width 241 height 195
click at [705, 138] on div "hero . moveRight ( ) # You should recognize this from the last level. enemy1 = …" at bounding box center [747, 110] width 241 height 169
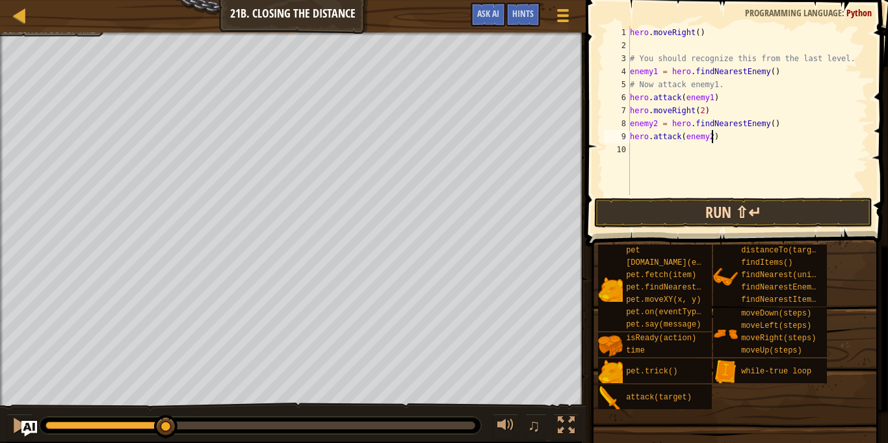
type textarea "hero.attack(enemy2)"
click at [741, 202] on button "Run ⇧↵" at bounding box center [733, 213] width 278 height 30
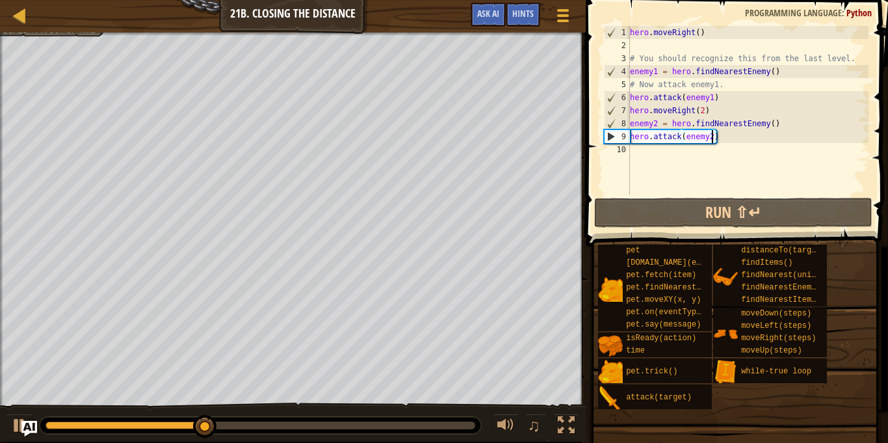
click at [704, 158] on div "hero . moveRight ( ) # You should recognize this from the last level. enemy1 = …" at bounding box center [747, 123] width 241 height 195
type textarea "h"
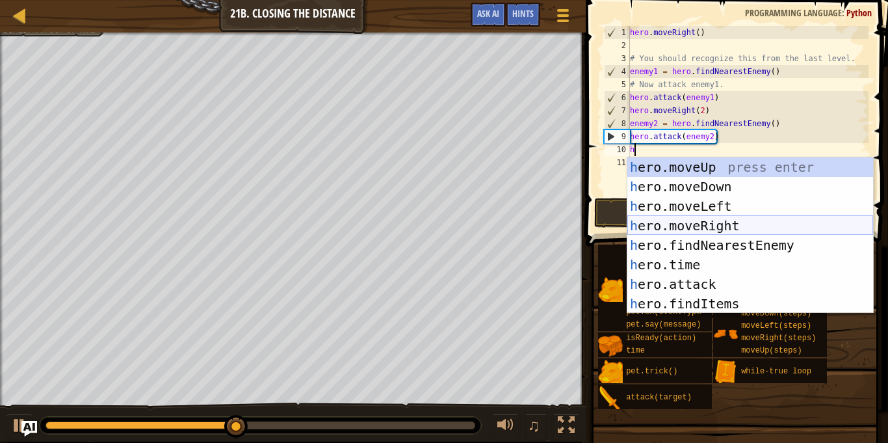
click at [707, 221] on div "h ero.moveUp press enter h ero.moveDown press enter h ero.moveLeft press enter …" at bounding box center [750, 254] width 246 height 195
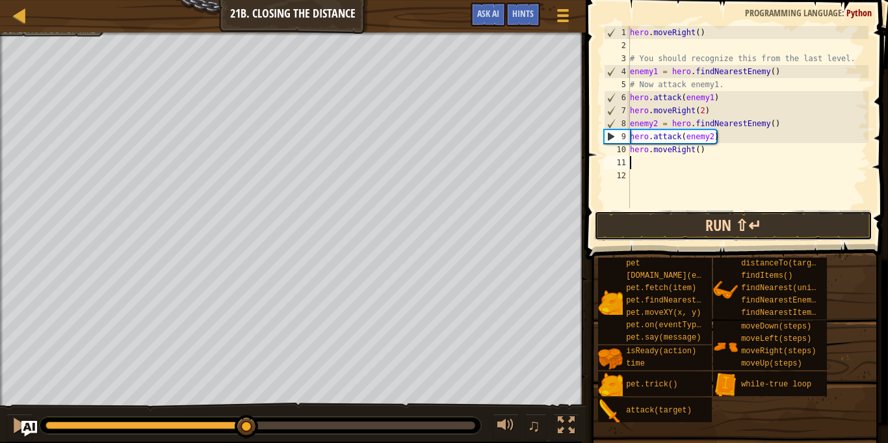
click at [709, 231] on button "Run ⇧↵" at bounding box center [733, 226] width 278 height 30
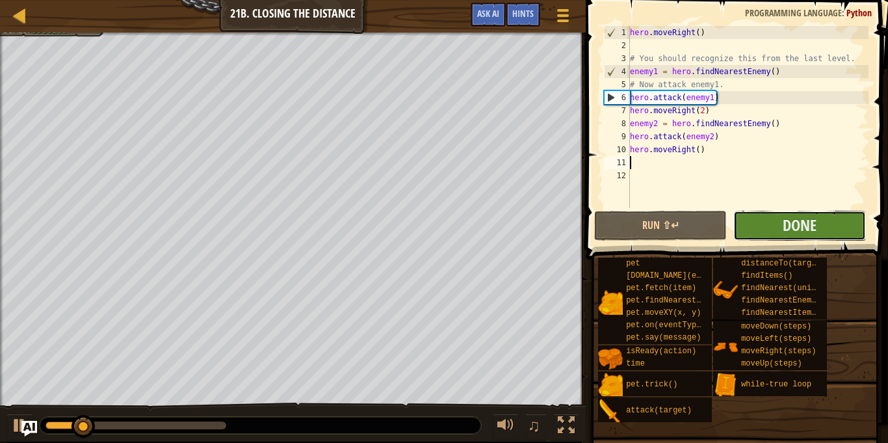
click at [764, 221] on button "Done" at bounding box center [799, 226] width 133 height 30
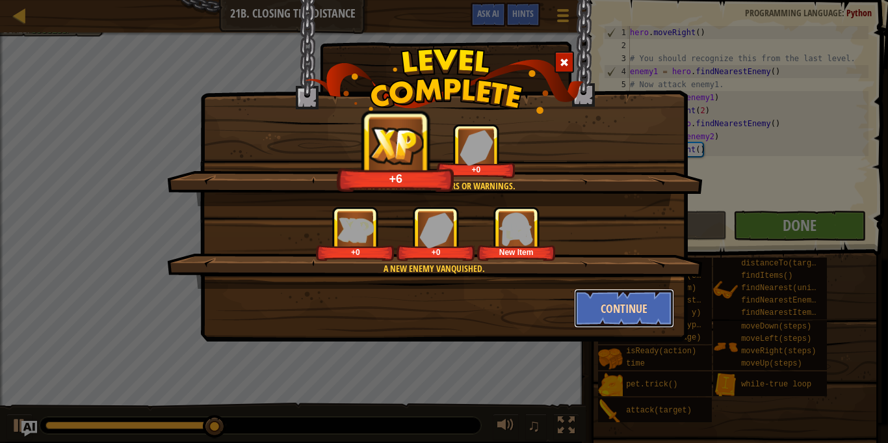
click at [624, 306] on button "Continue" at bounding box center [624, 308] width 101 height 39
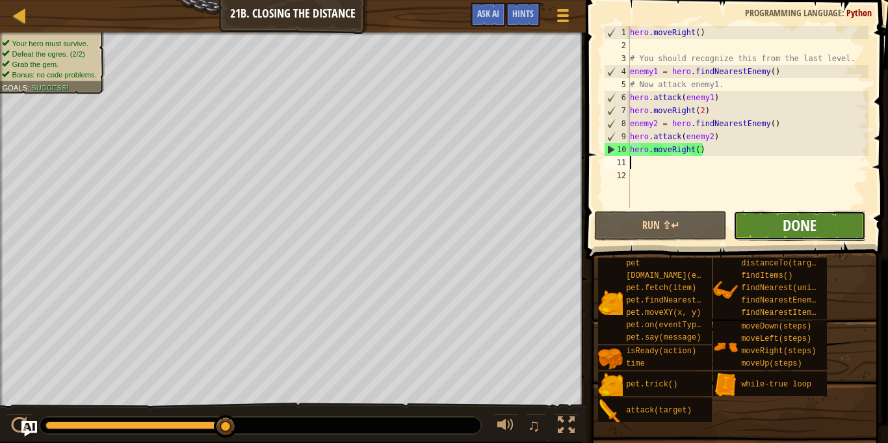
click at [783, 220] on span "Done" at bounding box center [800, 225] width 34 height 21
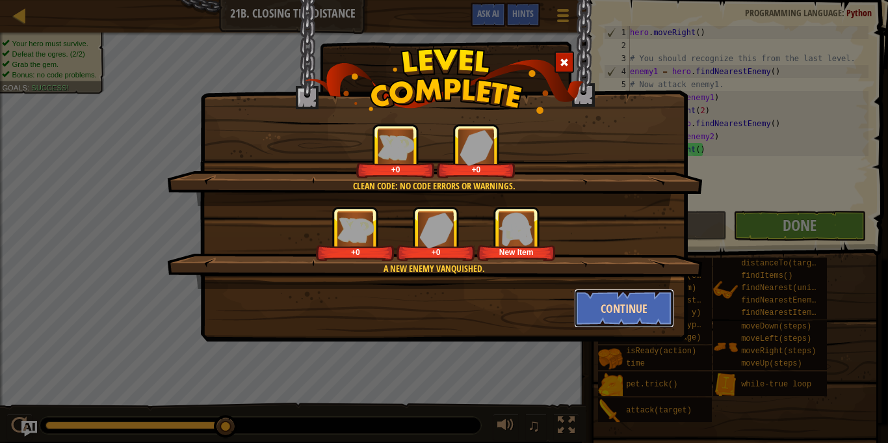
click at [632, 321] on button "Continue" at bounding box center [624, 308] width 101 height 39
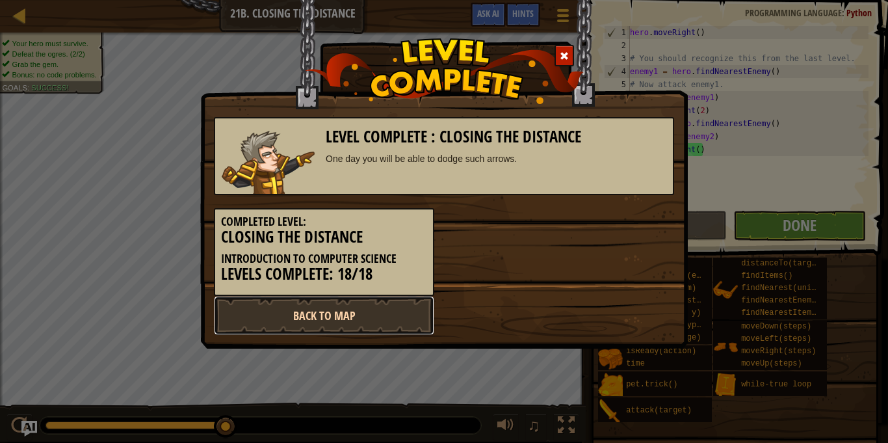
click at [320, 314] on link "Back to Map" at bounding box center [324, 315] width 220 height 39
